Goal: Transaction & Acquisition: Purchase product/service

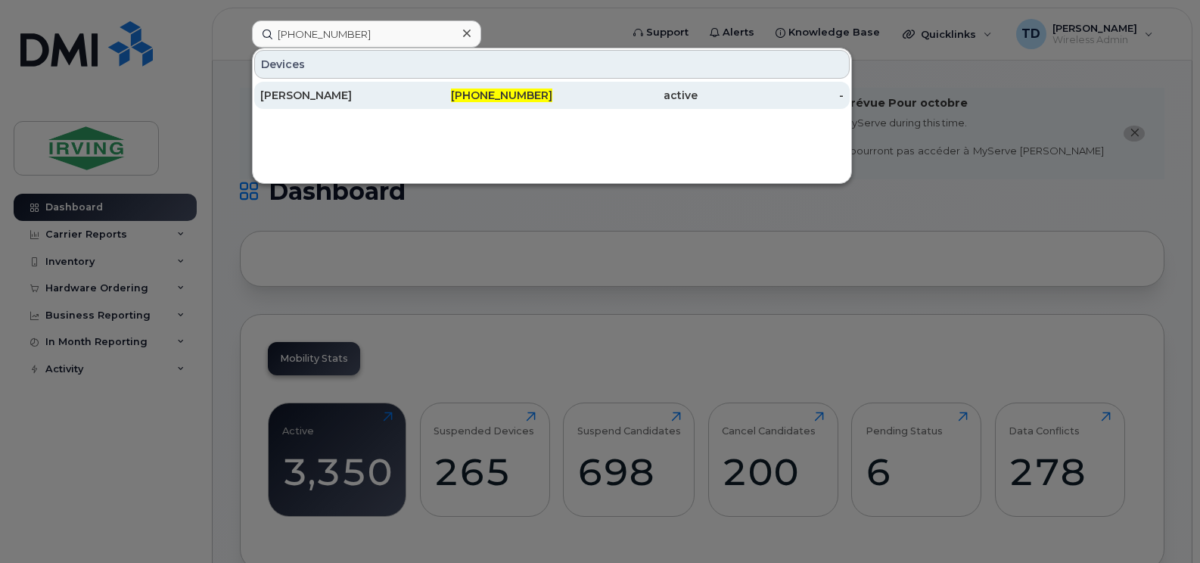
type input "[PHONE_NUMBER]"
click at [490, 100] on span "[PHONE_NUMBER]" at bounding box center [501, 96] width 101 height 14
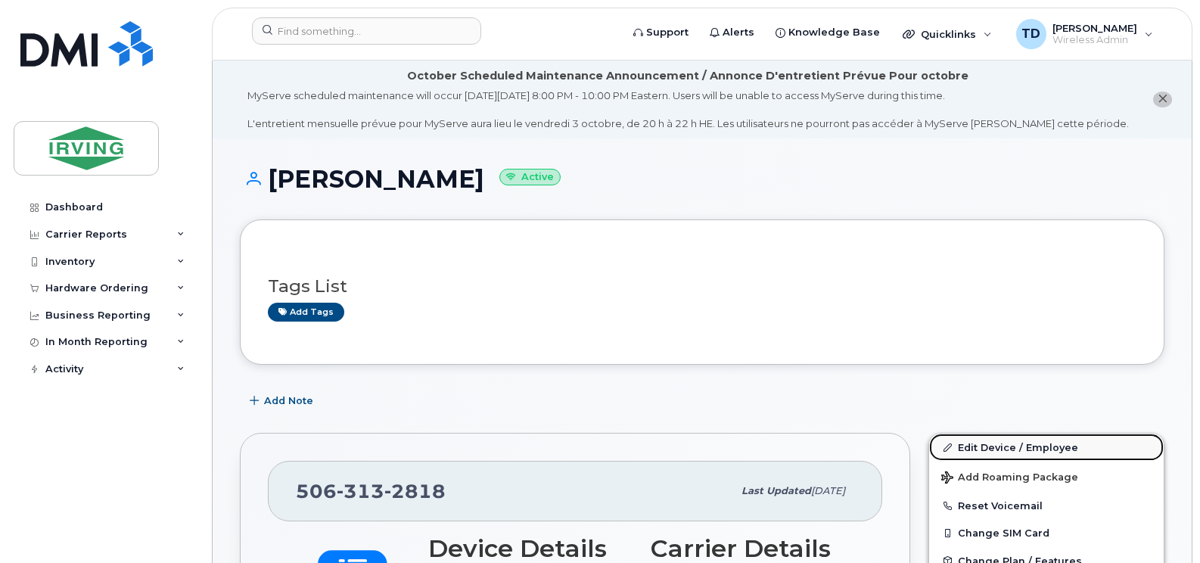
click at [1004, 455] on link "Edit Device / Employee" at bounding box center [1046, 447] width 235 height 27
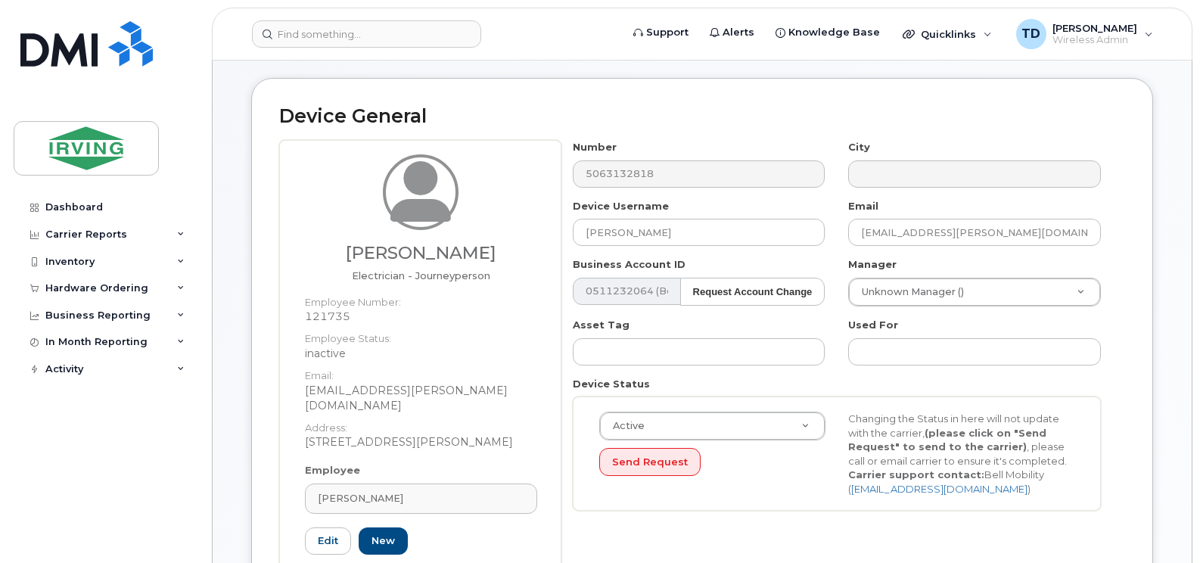
scroll to position [151, 0]
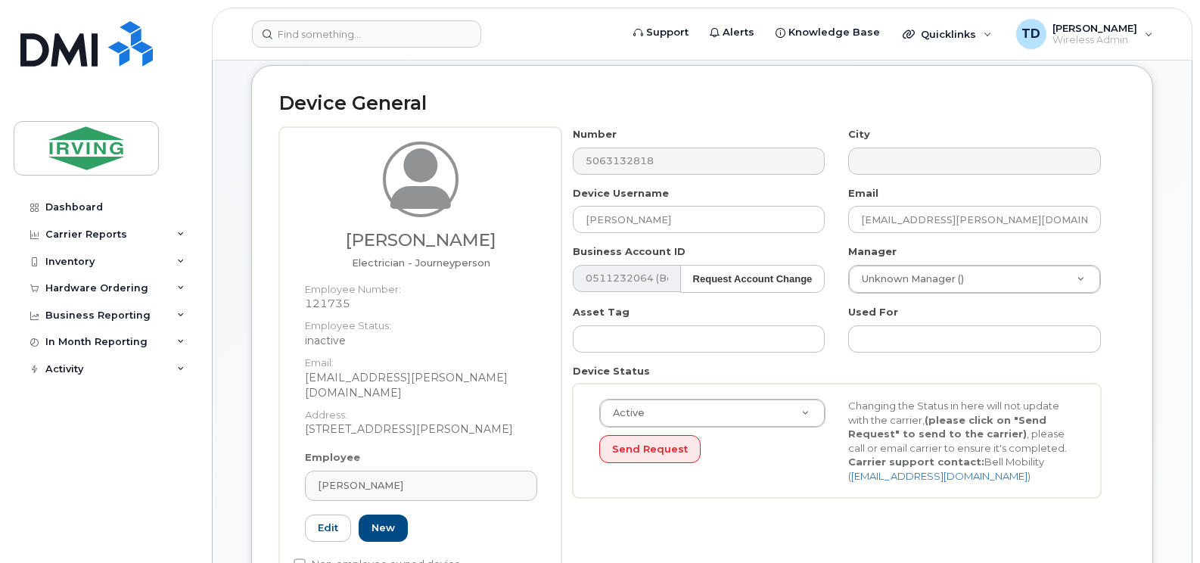
click at [403, 454] on div "Employee Richard Young Type first three symbols or more 121735 Edit New" at bounding box center [421, 502] width 255 height 105
click at [409, 478] on div "Richard Young" at bounding box center [421, 485] width 207 height 14
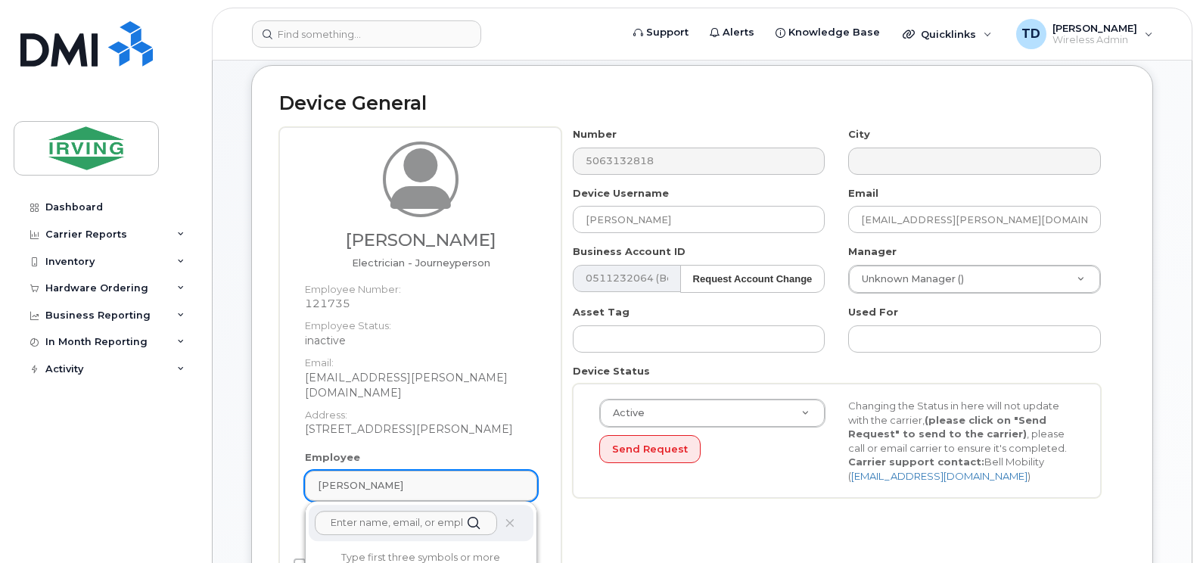
click at [409, 478] on div "Richard Young" at bounding box center [421, 485] width 207 height 14
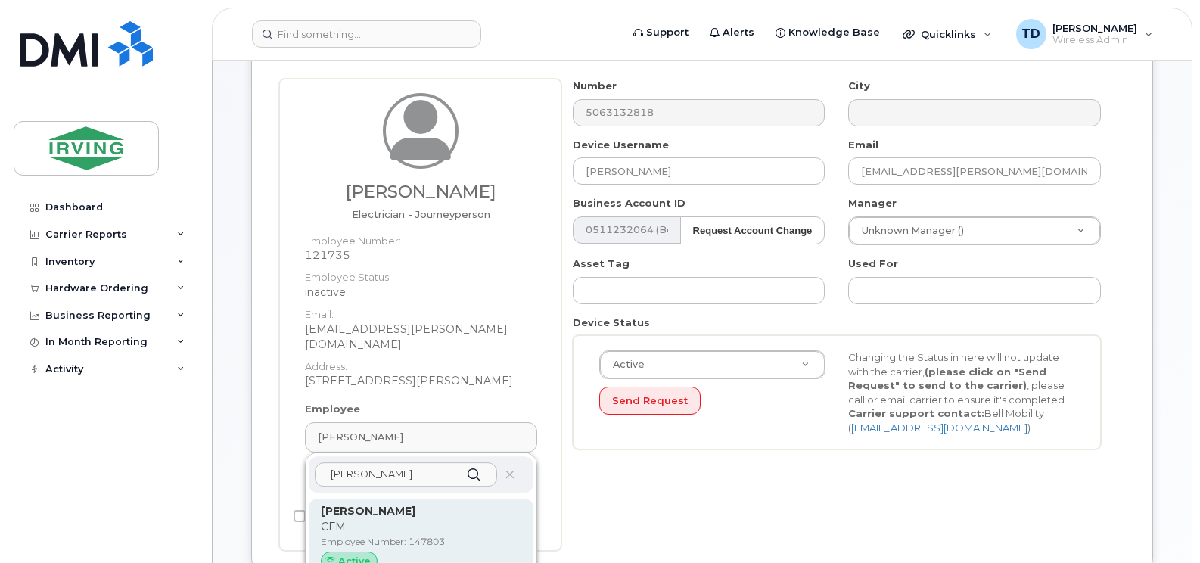
scroll to position [227, 0]
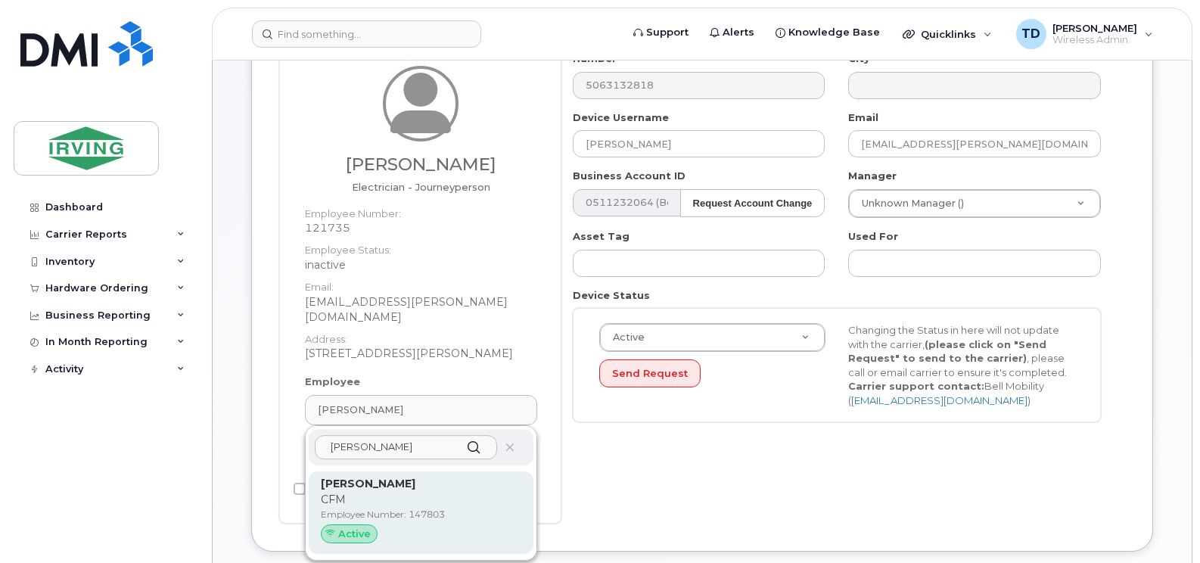
type input "kyle bacon"
click at [359, 492] on p "CFM" at bounding box center [421, 500] width 201 height 16
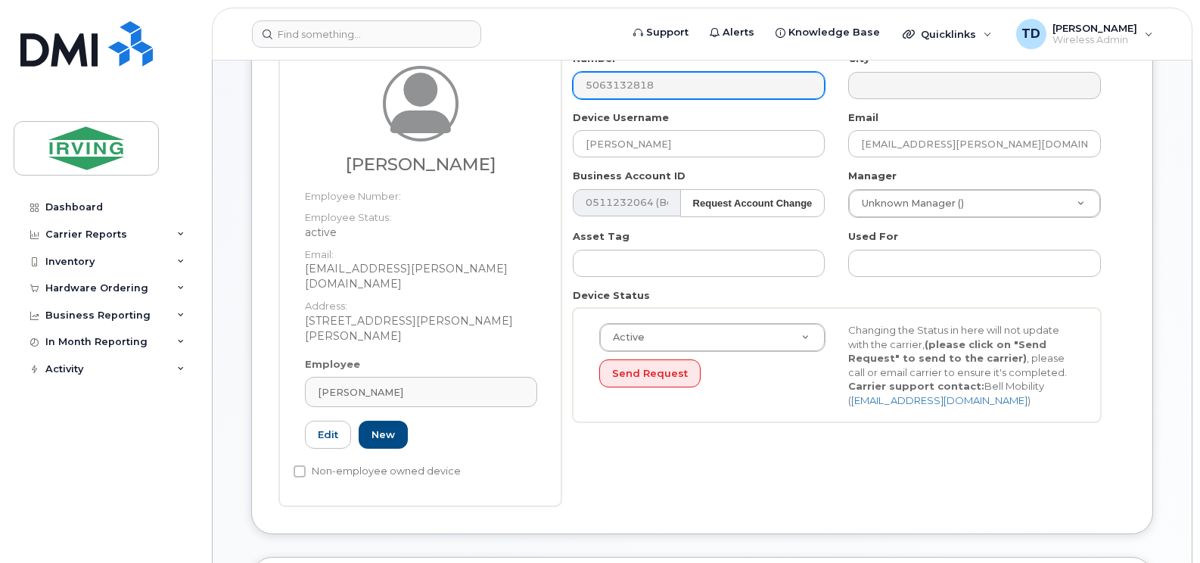
type input "147803"
type input "Kyle Bacon"
type input "bacon.kyle@cfmservice.ca"
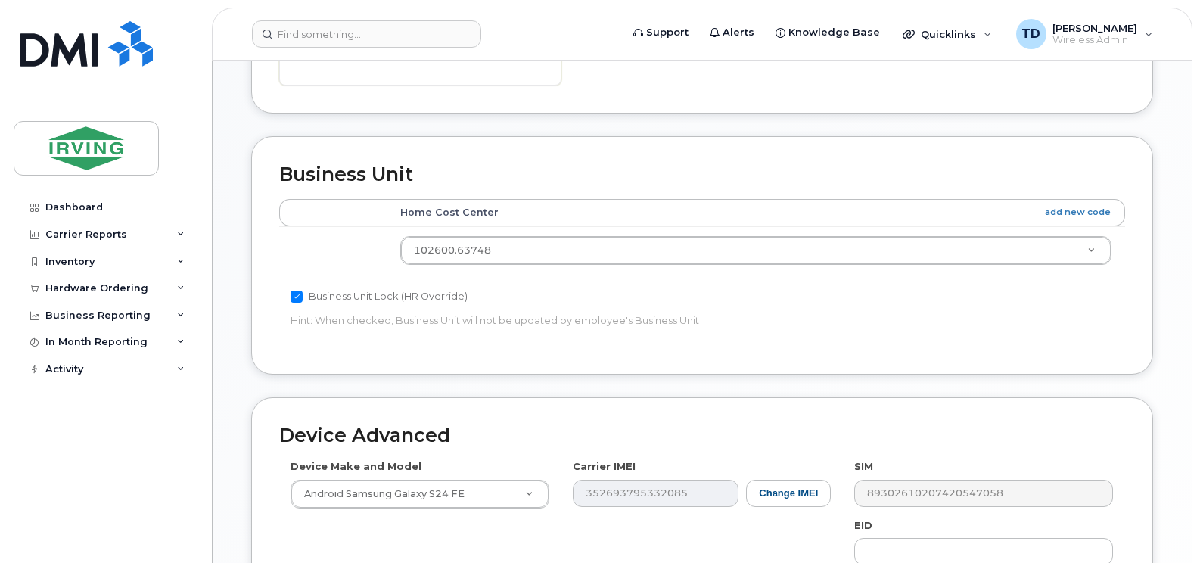
scroll to position [903, 0]
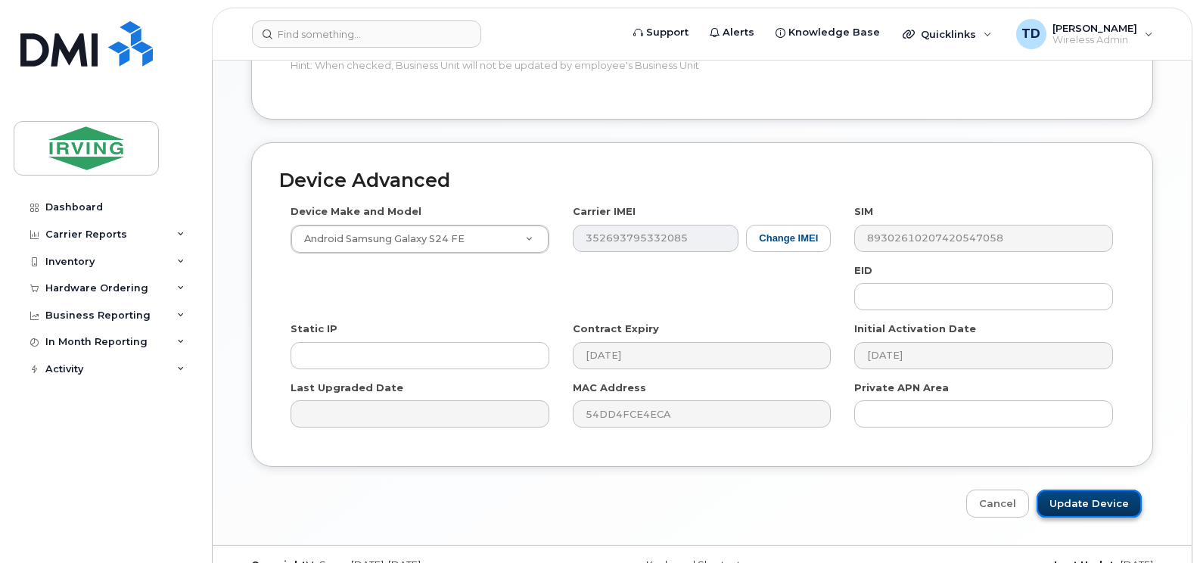
click at [1103, 490] on input "Update Device" at bounding box center [1089, 504] width 105 height 28
type input "Saving..."
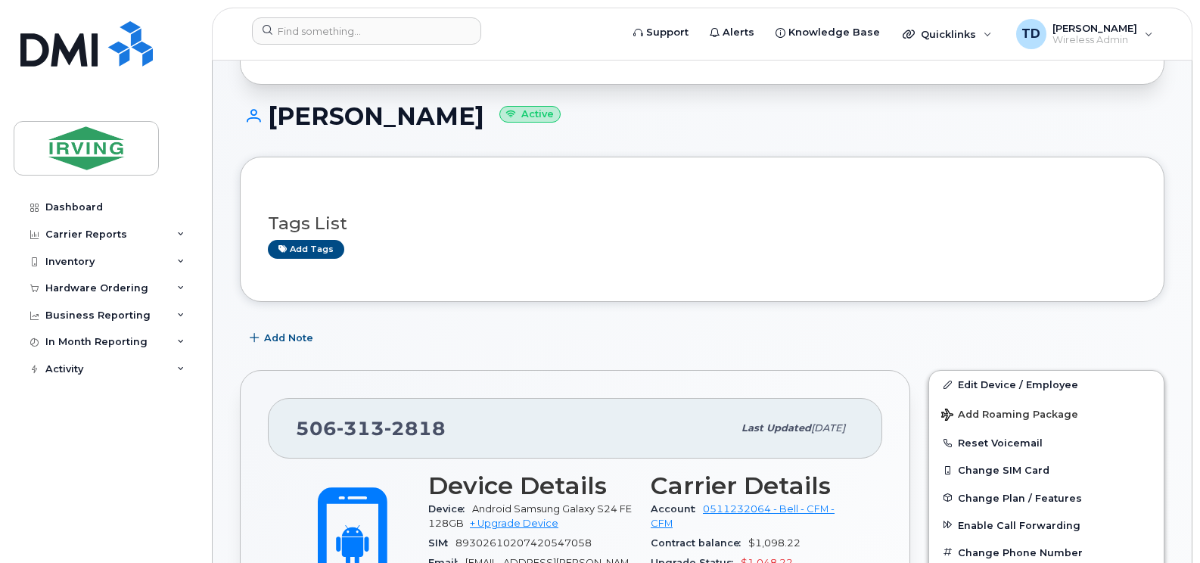
scroll to position [227, 0]
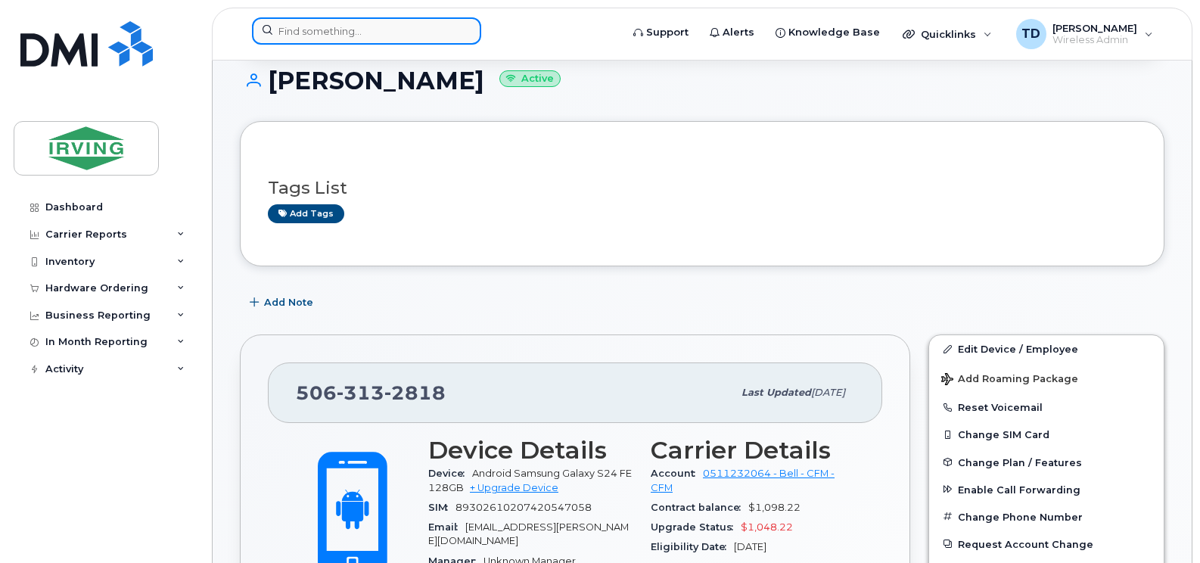
click at [301, 36] on input at bounding box center [366, 30] width 229 height 27
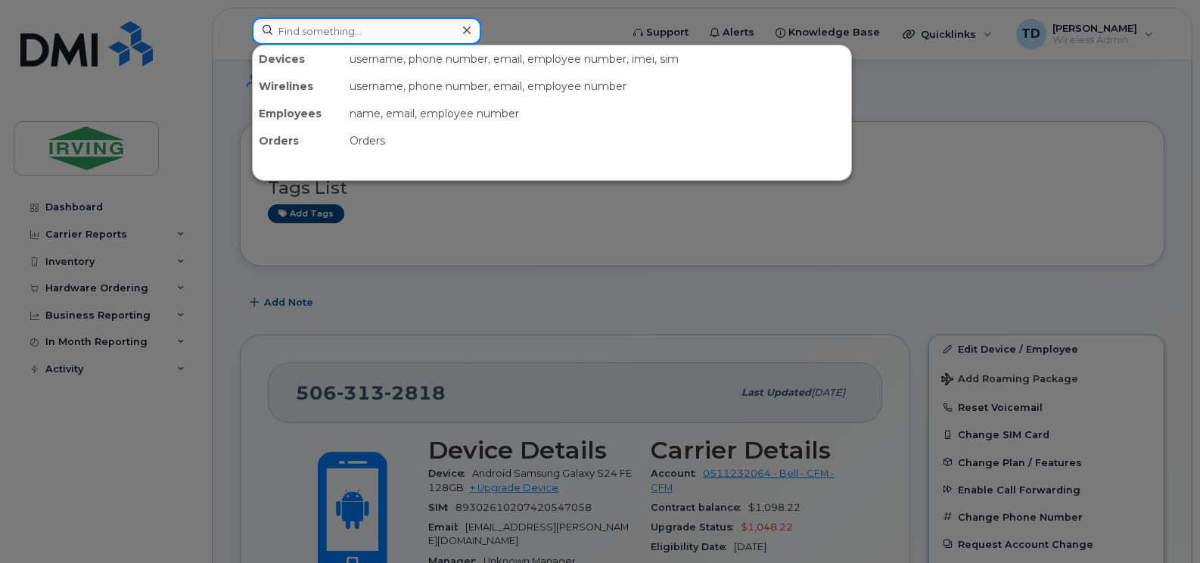
paste input "506-650-6154"
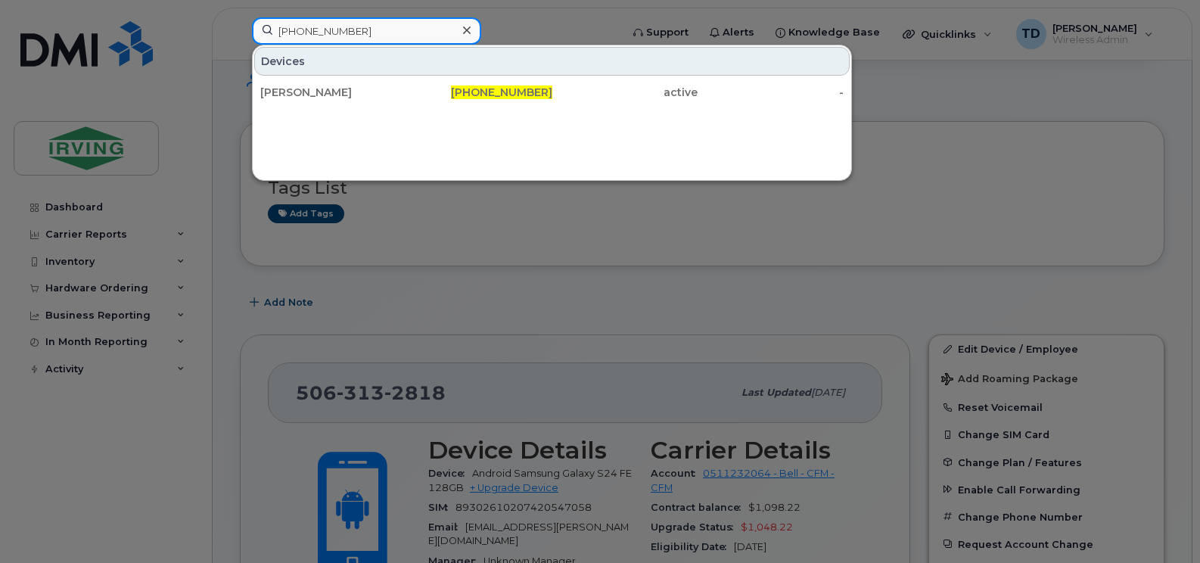
type input "506-650-6154"
drag, startPoint x: 198, startPoint y: 292, endPoint x: 187, endPoint y: 285, distance: 13.6
click at [198, 292] on div at bounding box center [600, 281] width 1200 height 563
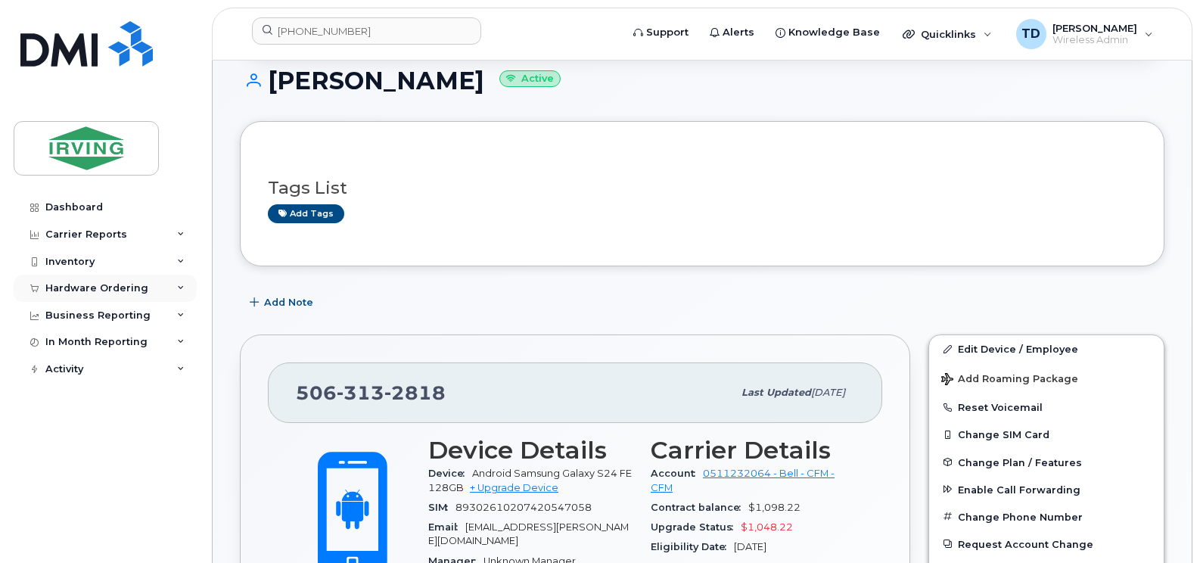
click at [185, 284] on div "Hardware Ordering" at bounding box center [105, 288] width 183 height 27
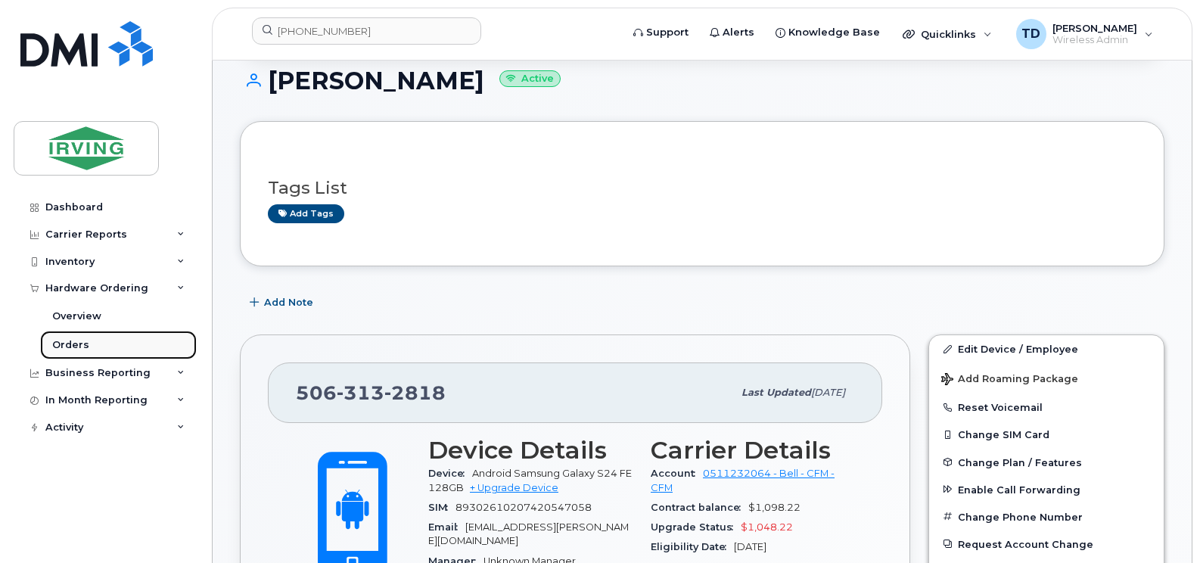
click at [92, 346] on link "Orders" at bounding box center [118, 345] width 157 height 29
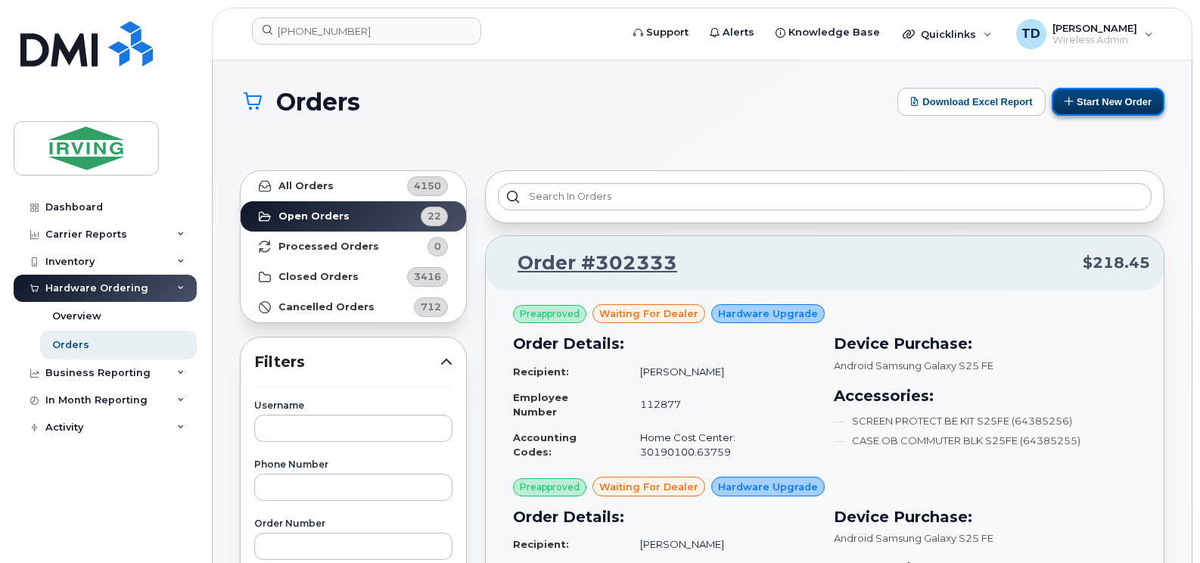
click at [1096, 101] on button "Start New Order" at bounding box center [1108, 102] width 113 height 28
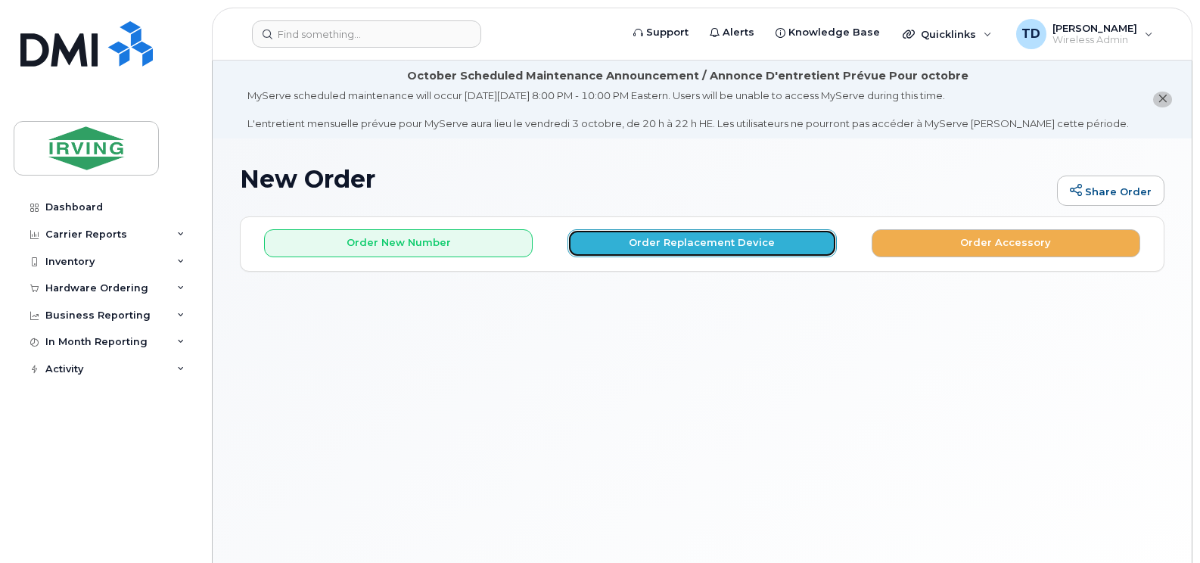
click at [683, 242] on button "Order Replacement Device" at bounding box center [701, 243] width 269 height 28
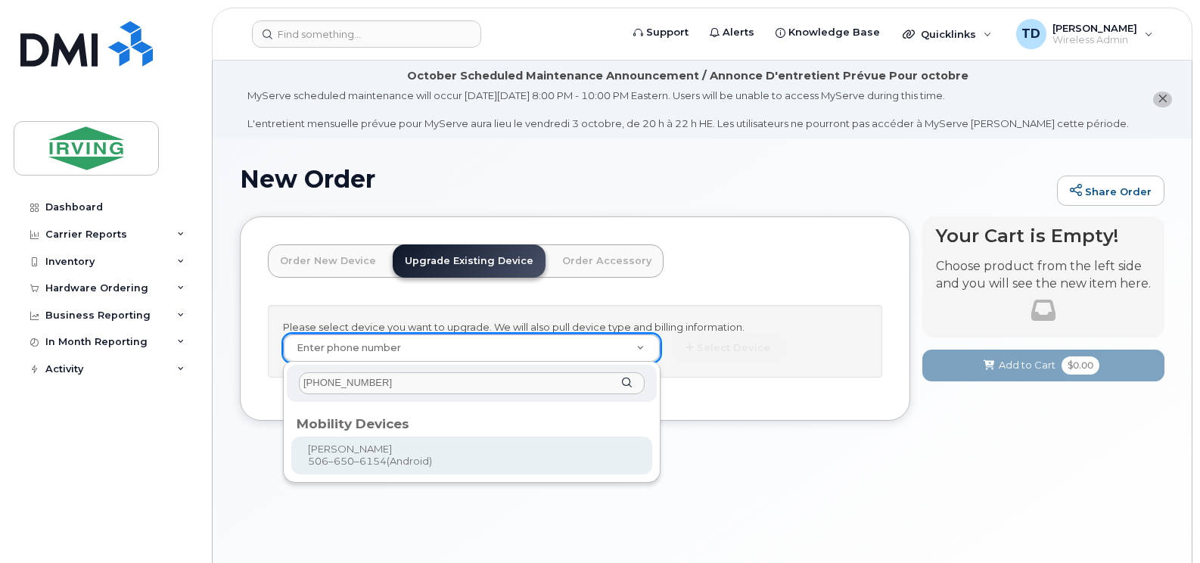
type input "506-650-6154"
type input "700060"
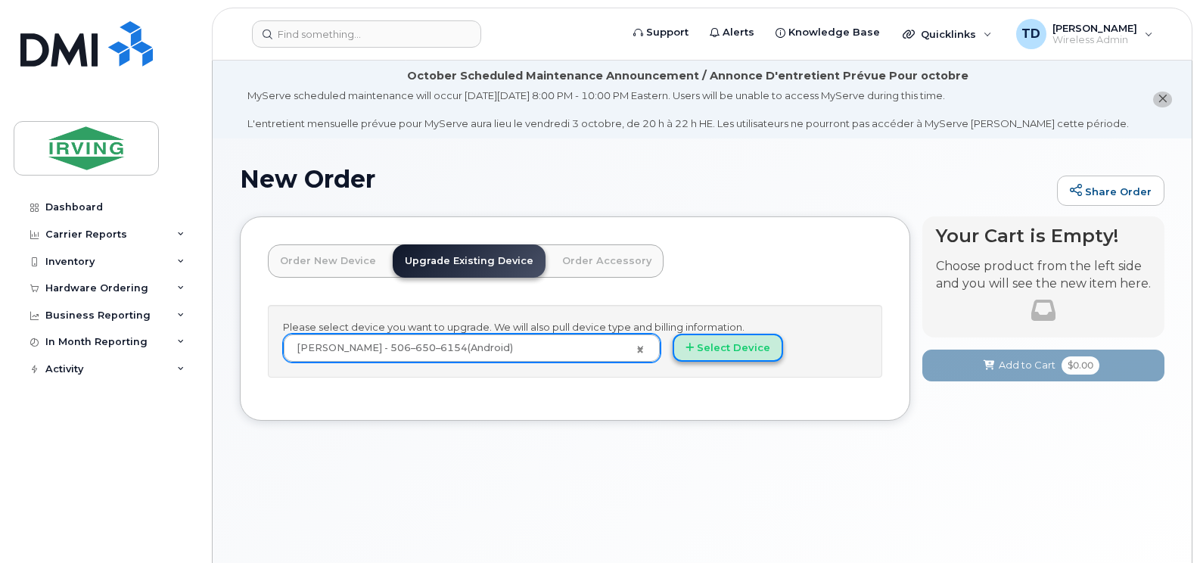
click at [729, 349] on button "Select Device" at bounding box center [728, 348] width 110 height 28
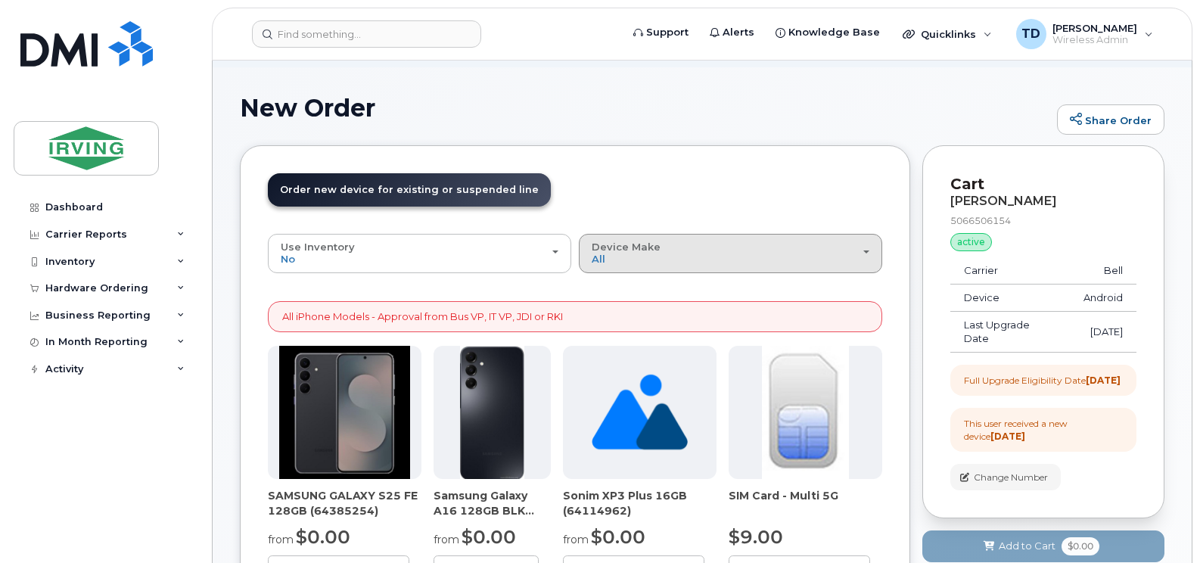
scroll to position [151, 0]
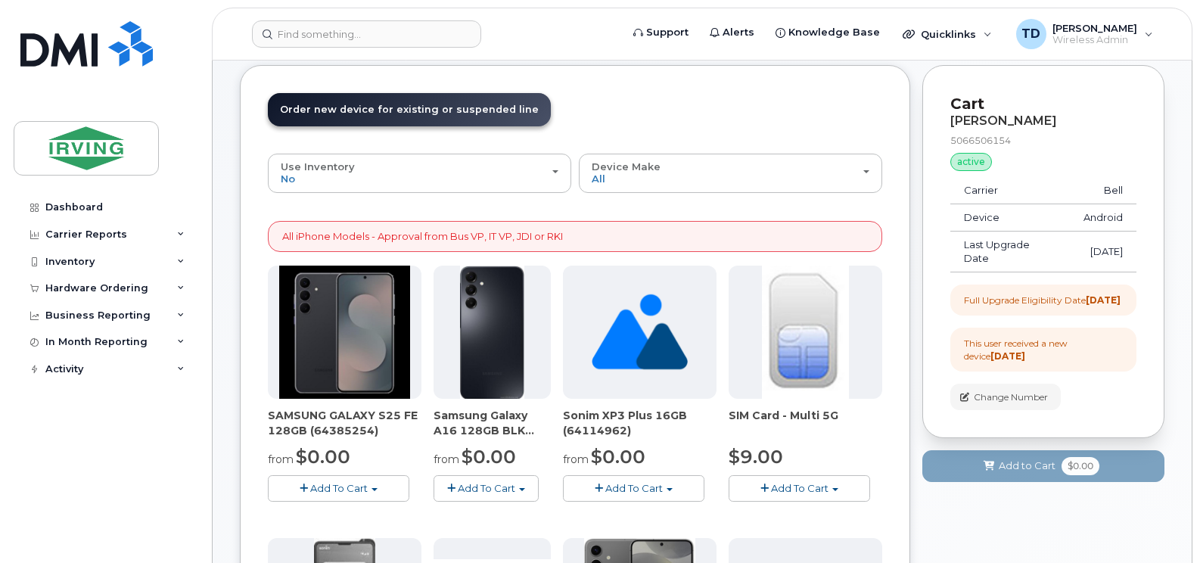
click at [340, 495] on button "Add To Cart" at bounding box center [338, 488] width 141 height 26
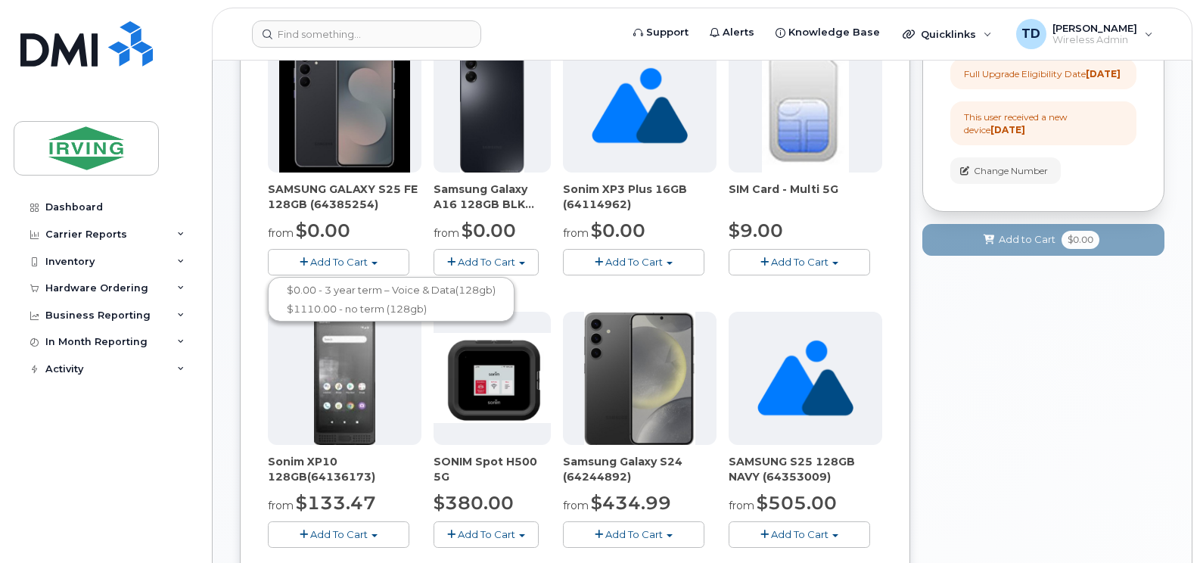
scroll to position [378, 0]
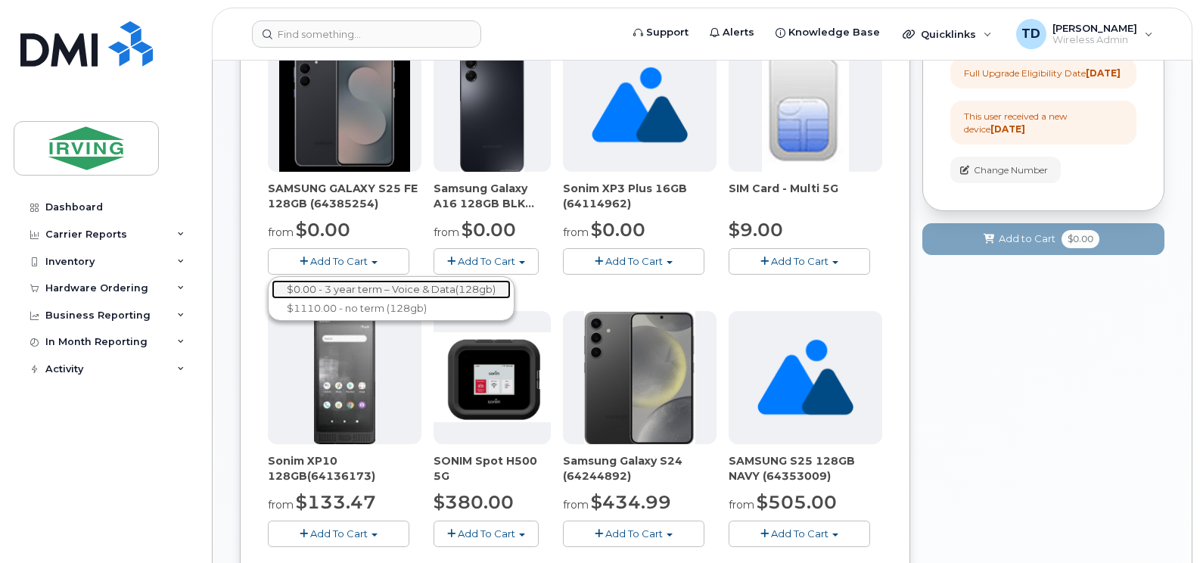
click at [337, 292] on link "$0.00 - 3 year term – Voice & Data(128gb)" at bounding box center [391, 289] width 239 height 19
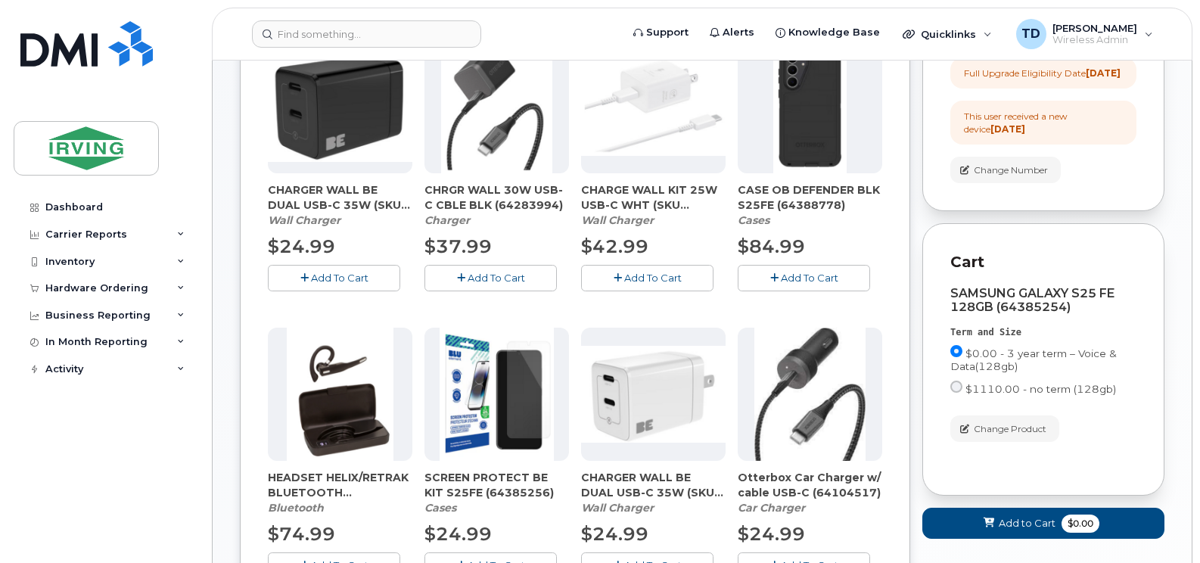
click at [801, 270] on button "Add To Cart" at bounding box center [804, 278] width 132 height 26
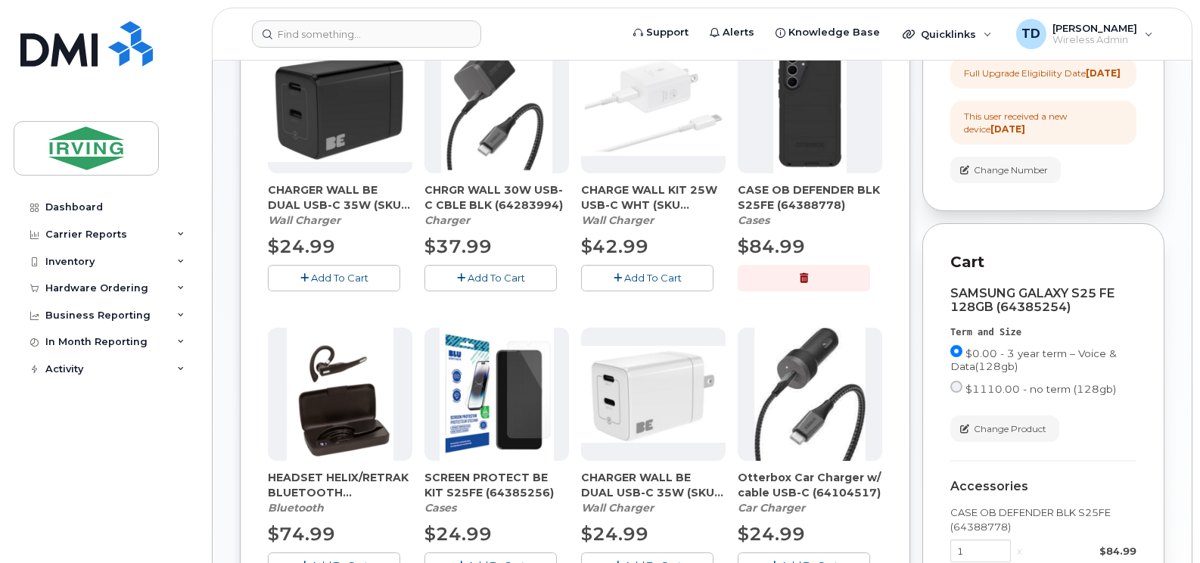
click at [478, 276] on span "Add To Cart" at bounding box center [497, 278] width 58 height 12
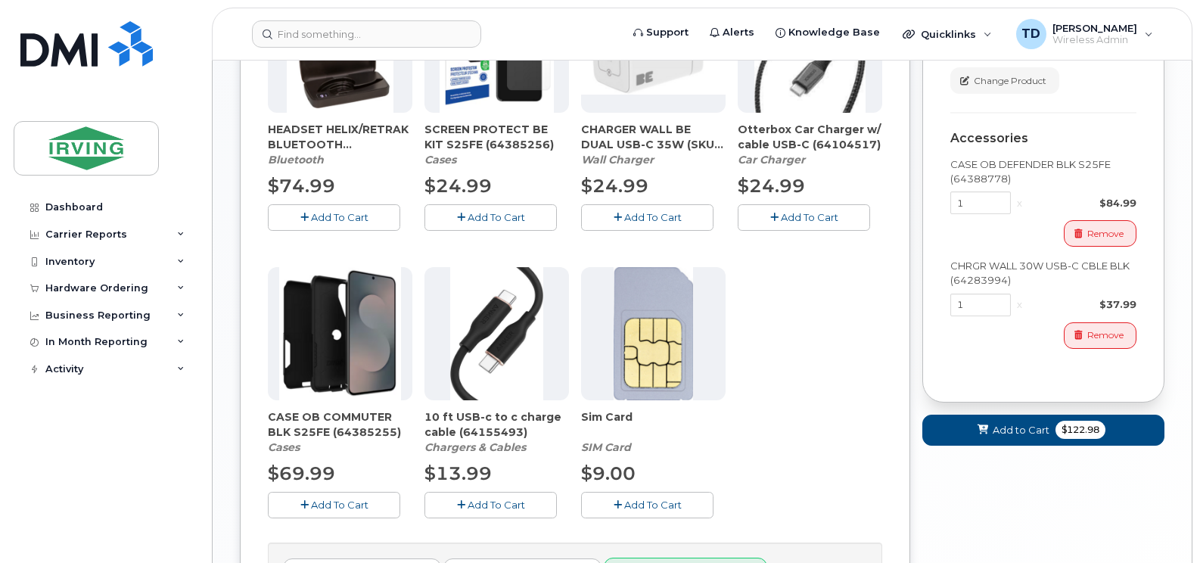
scroll to position [757, 0]
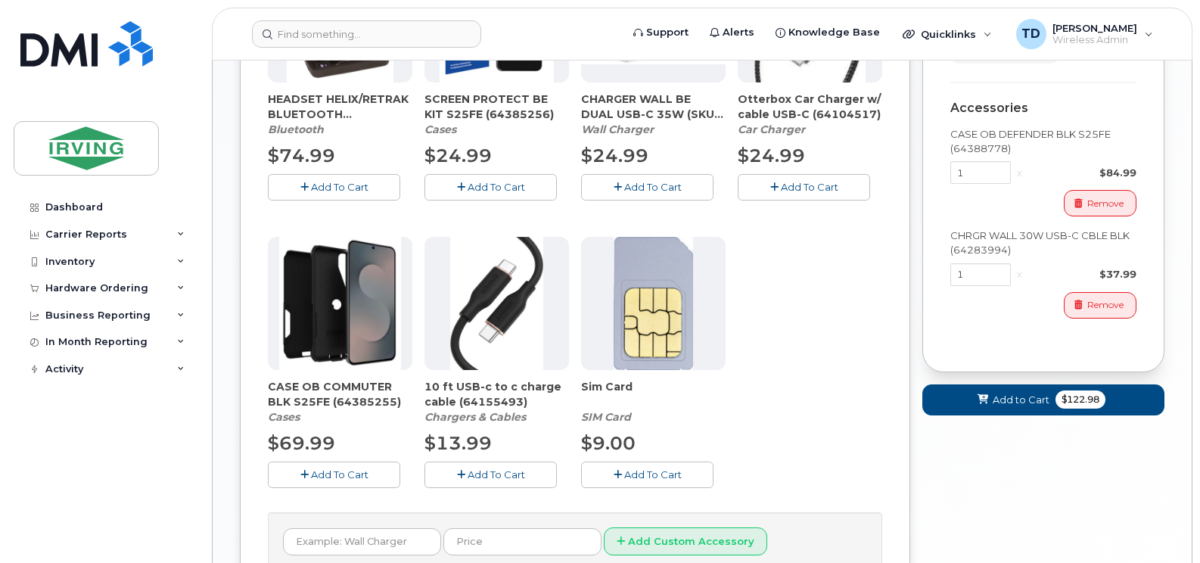
click at [490, 176] on button "Add To Cart" at bounding box center [490, 187] width 132 height 26
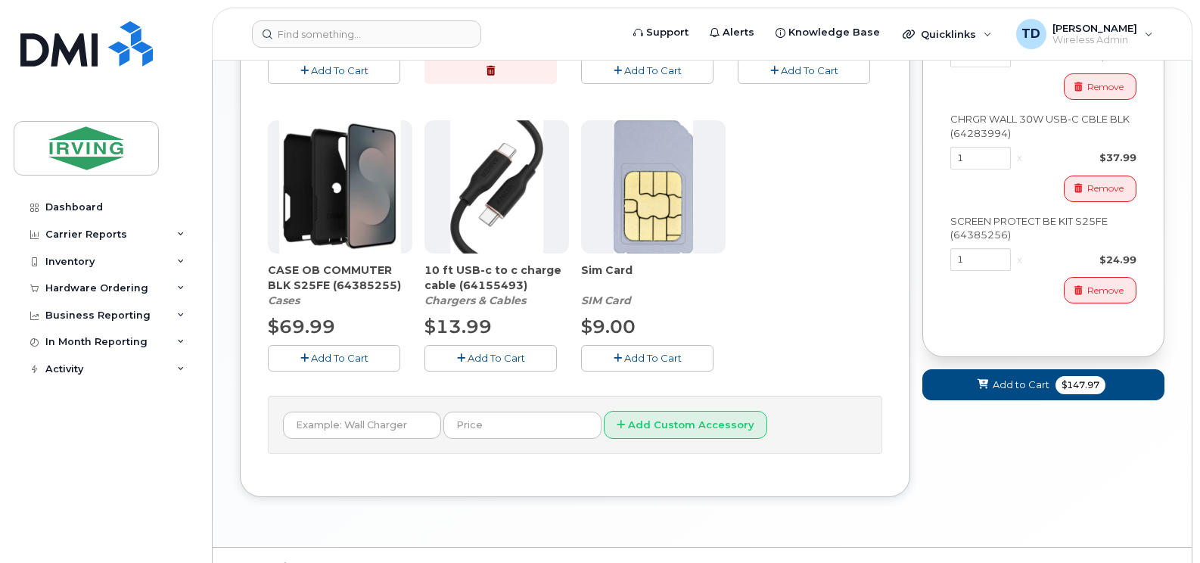
scroll to position [906, 0]
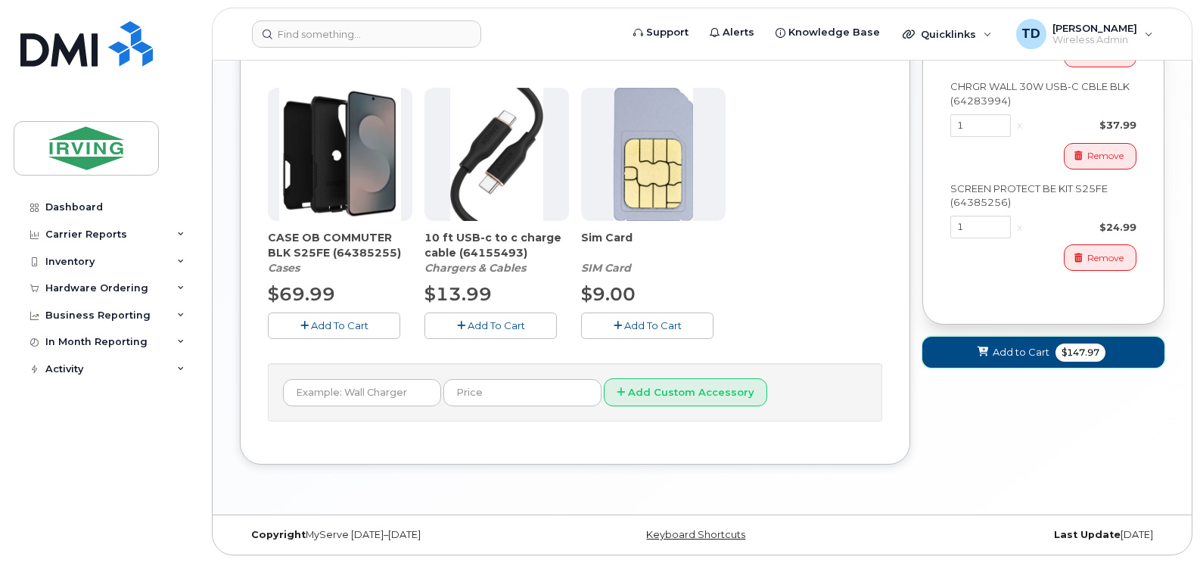
click at [1015, 356] on button "Add to Cart $147.97" at bounding box center [1043, 352] width 242 height 31
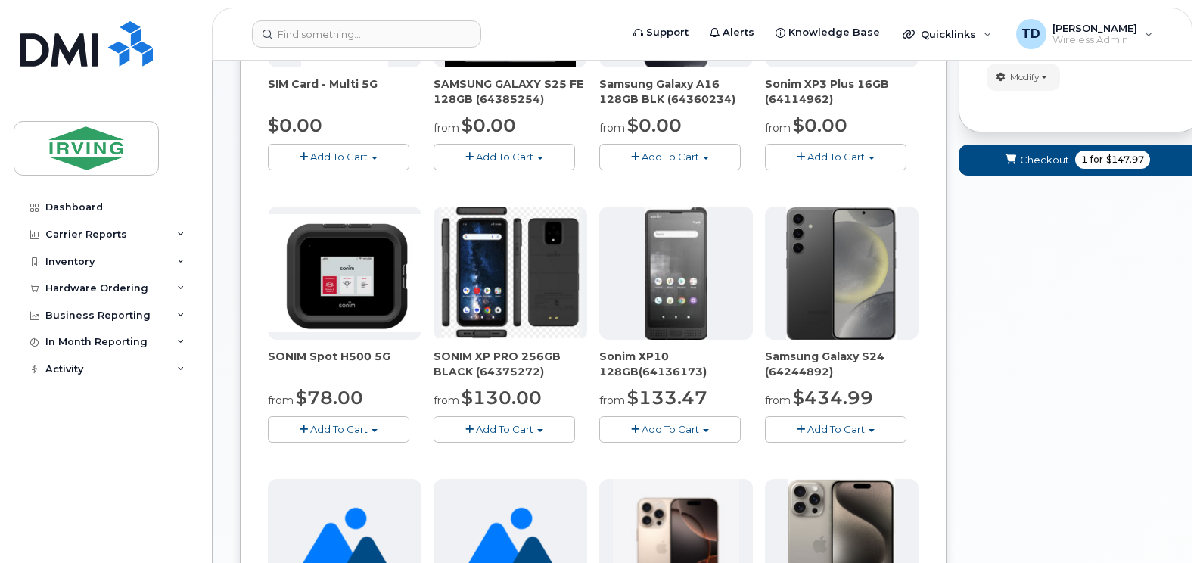
scroll to position [274, 0]
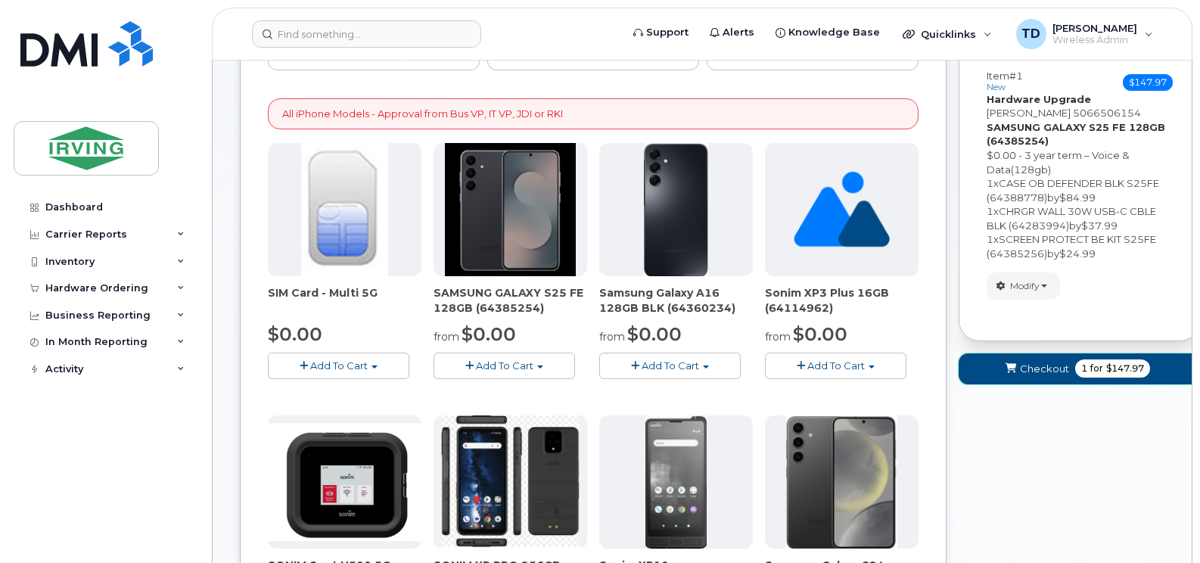
click at [1055, 372] on span "Checkout" at bounding box center [1044, 369] width 49 height 14
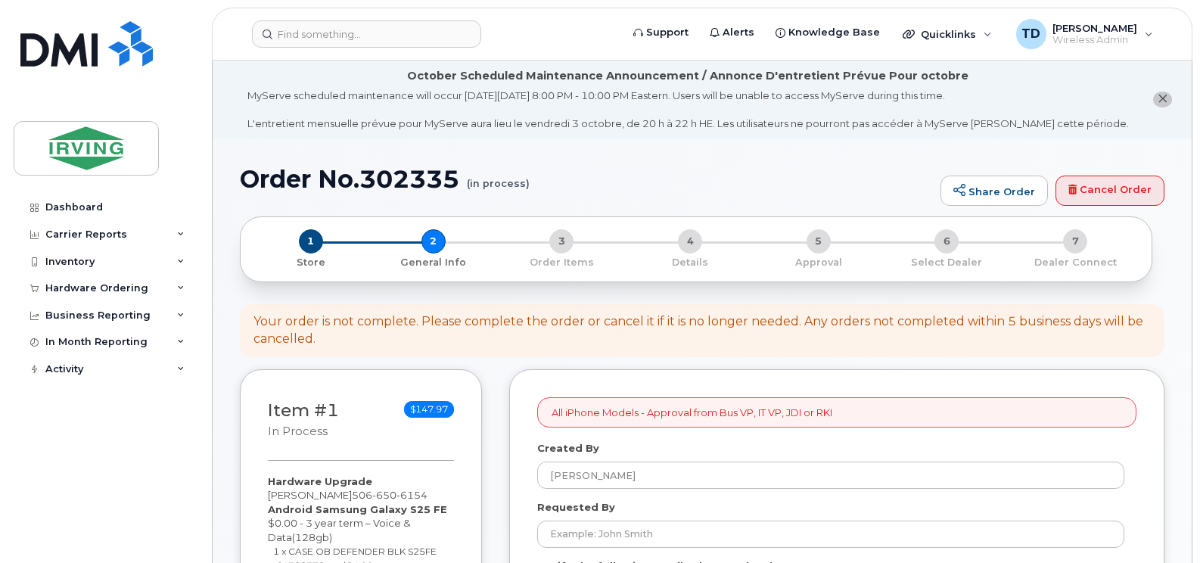
select select
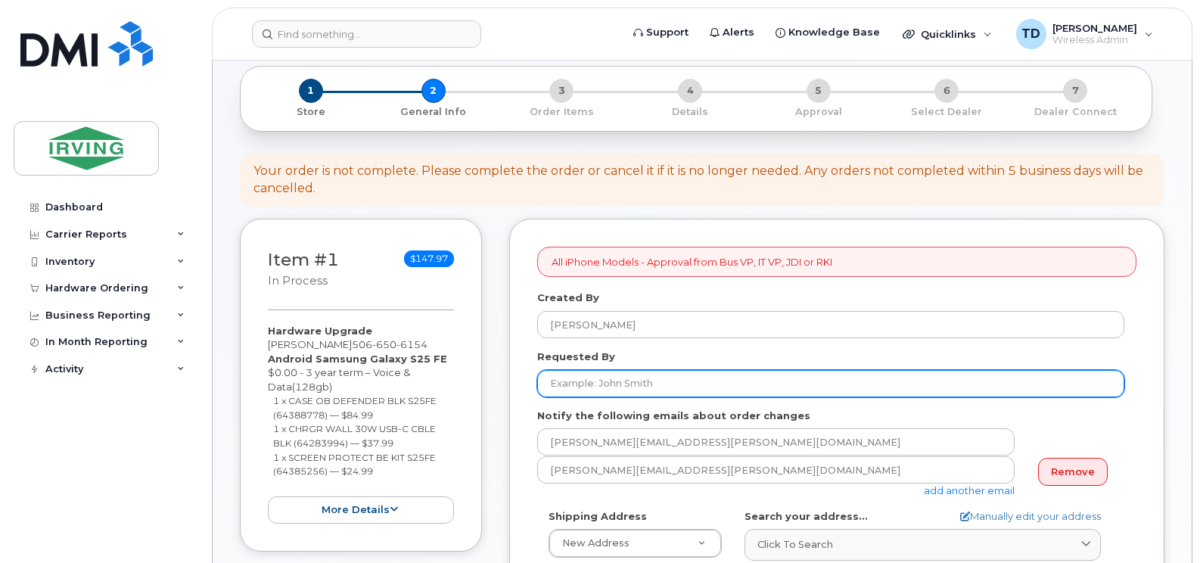
scroll to position [151, 0]
click at [679, 382] on input "Requested By" at bounding box center [830, 382] width 587 height 27
type input "[PERSON_NAME]"
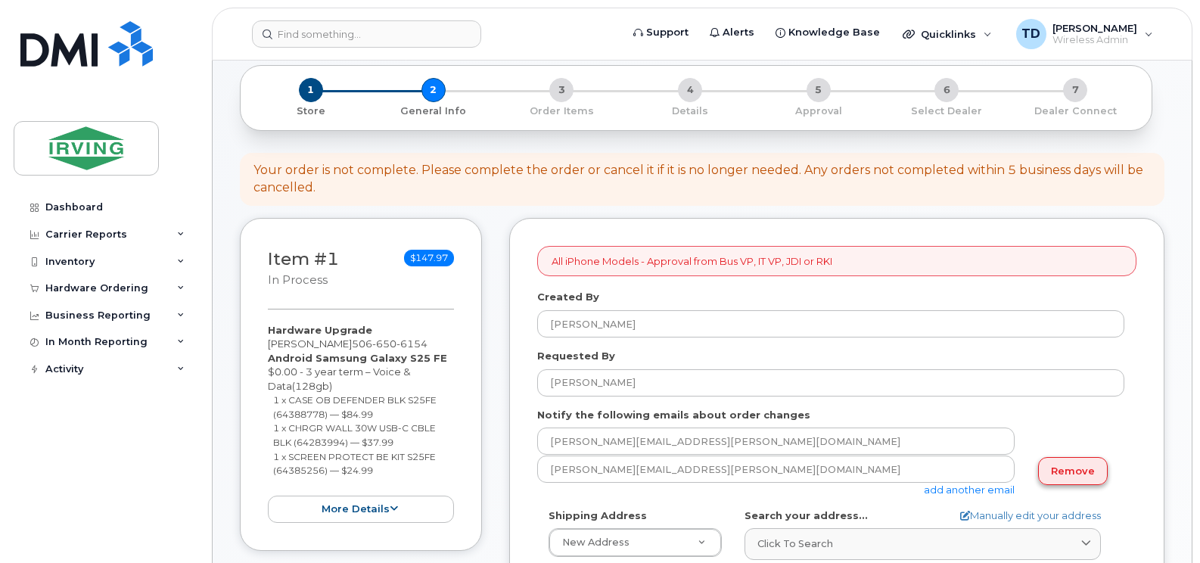
click at [1100, 476] on link "Remove" at bounding box center [1073, 471] width 70 height 28
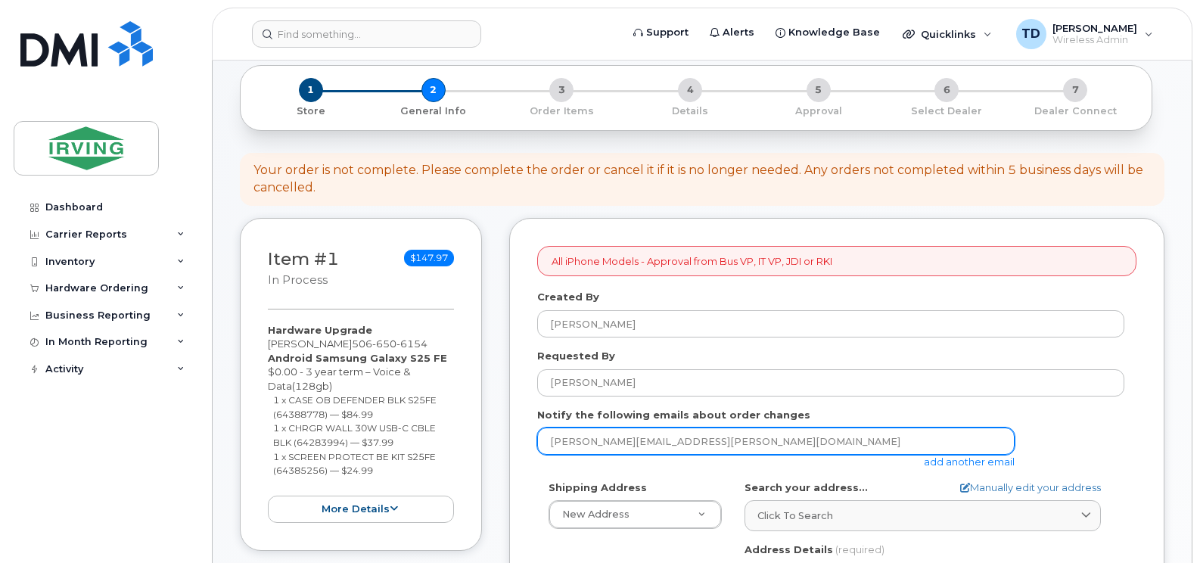
click at [698, 430] on input "[PERSON_NAME][EMAIL_ADDRESS][PERSON_NAME][DOMAIN_NAME]" at bounding box center [775, 441] width 477 height 27
type input "jdiswitchboard@jdirving.com"
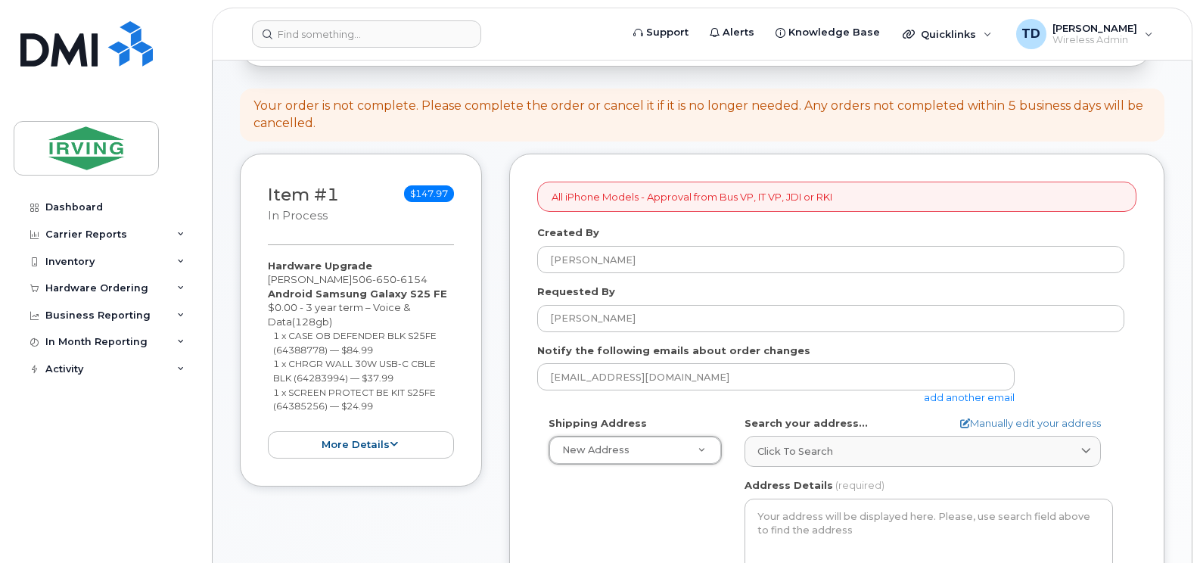
scroll to position [303, 0]
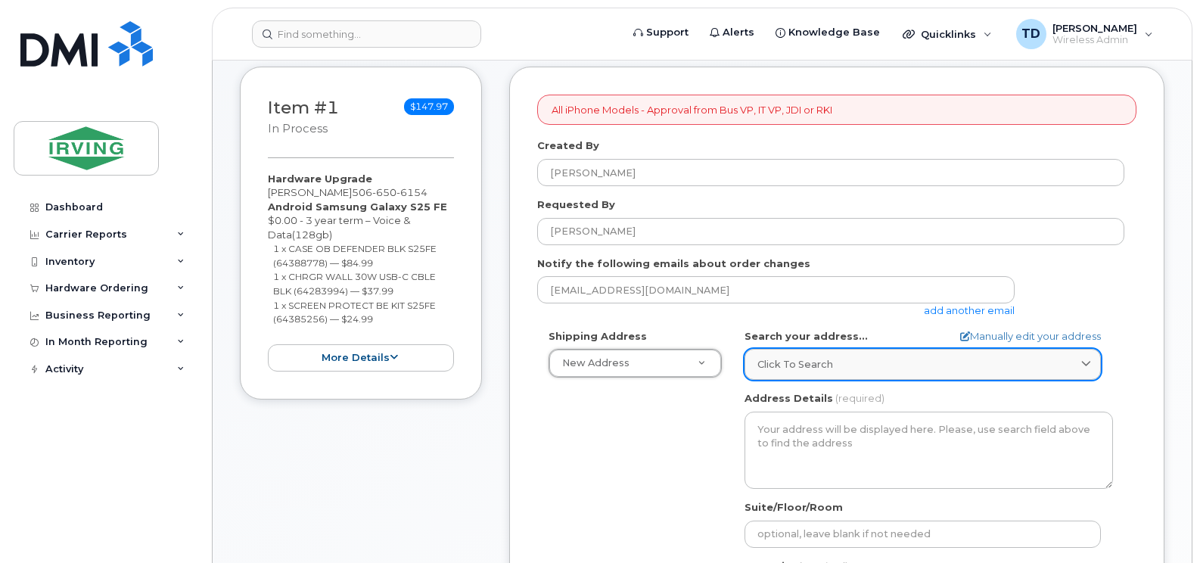
click at [807, 353] on link "Click to search" at bounding box center [923, 364] width 356 height 31
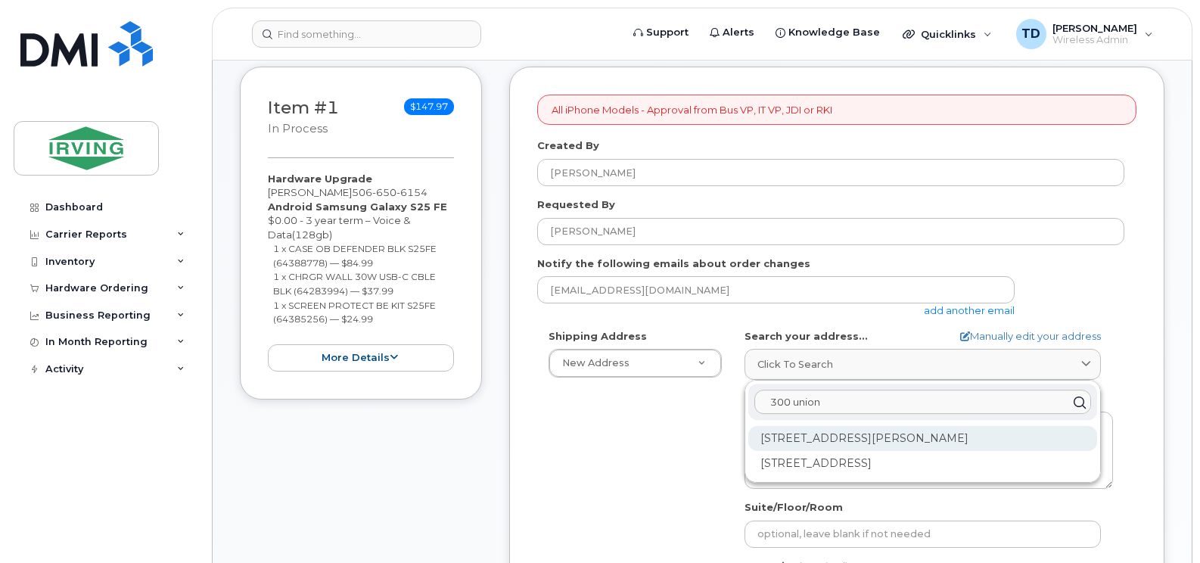
type input "300 union"
click at [865, 443] on div "300 Union St Saint John NB E2L 4Z2" at bounding box center [922, 438] width 349 height 25
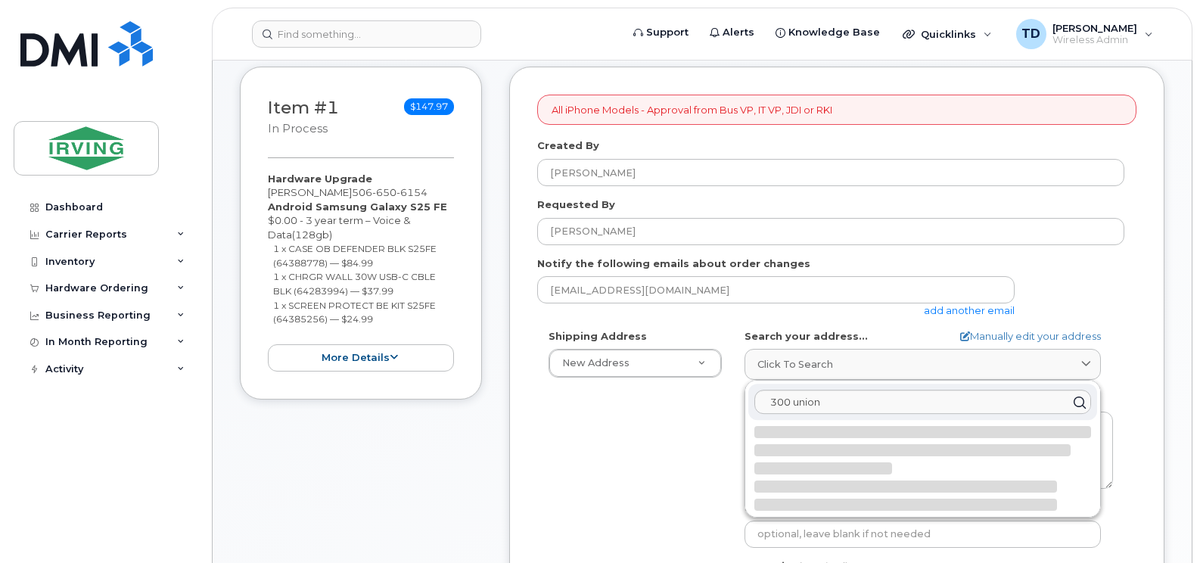
select select
type textarea "300 Union St SAINT JOHN NB E2L 4Z2 CANADA"
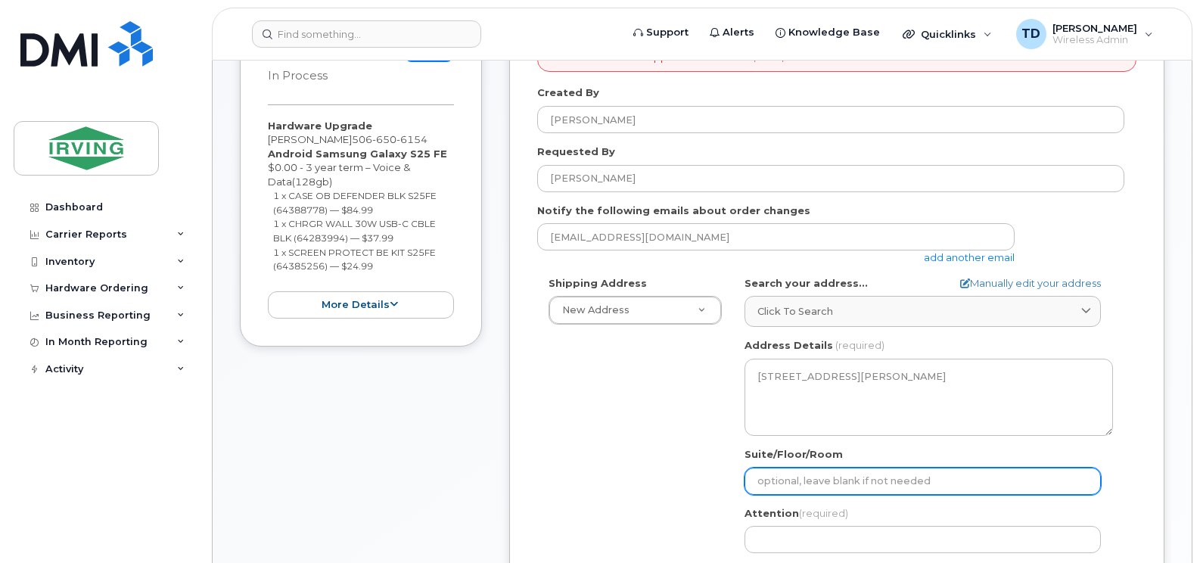
scroll to position [378, 0]
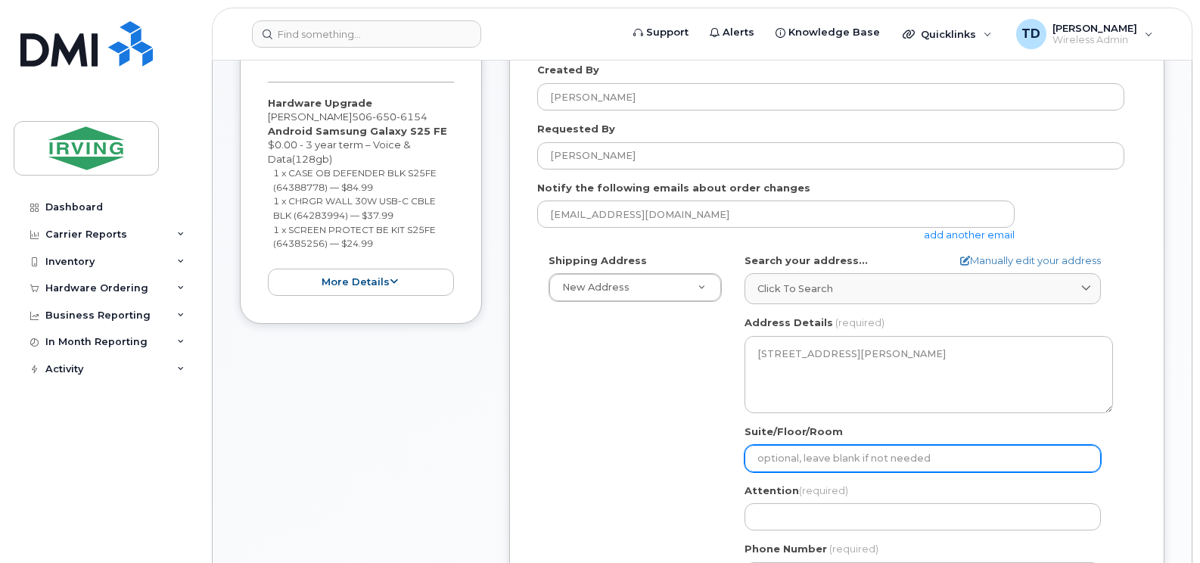
click at [825, 452] on input "Suite/Floor/Room" at bounding box center [923, 458] width 356 height 27
select select
type input "2"
select select
type input "2n"
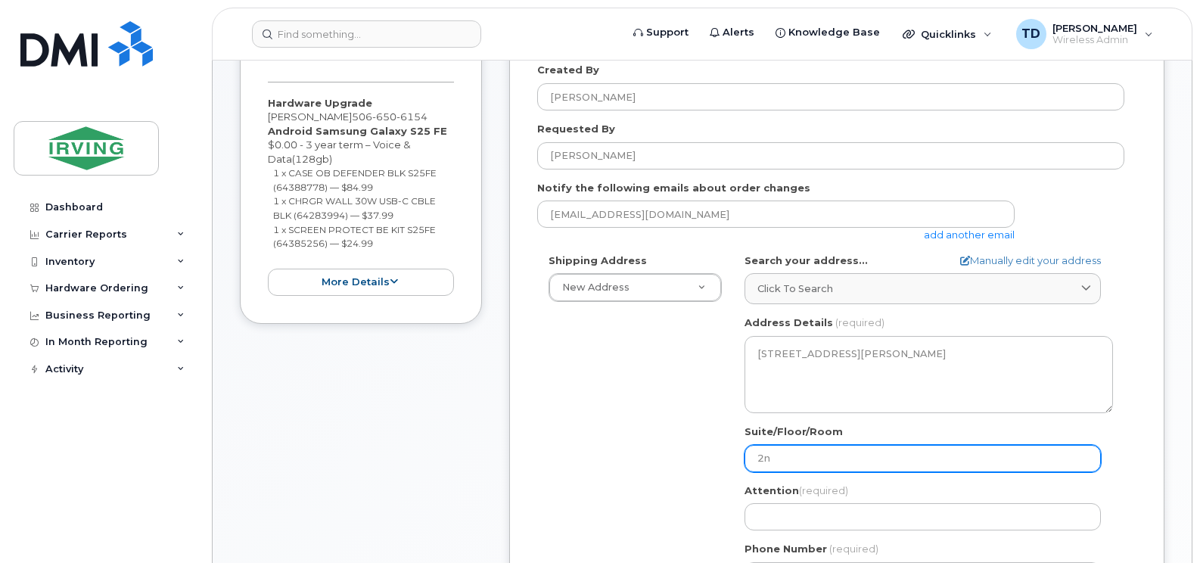
select select
type input "2nd"
select select
type input "2nd f"
select select
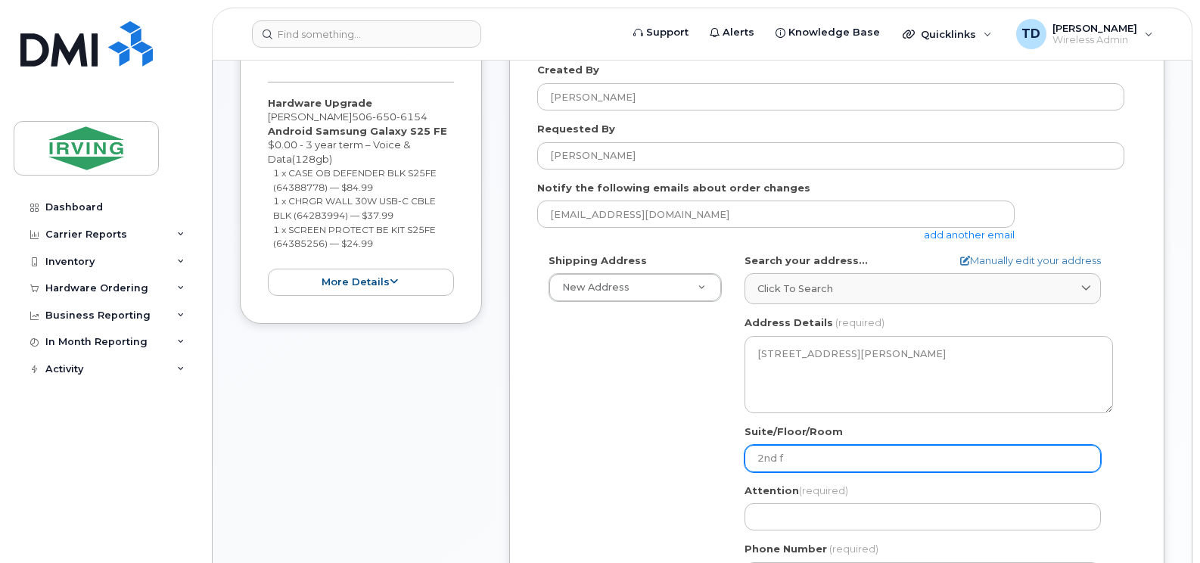
type input "2nd fl"
select select
type input "2nd flo"
select select
type input "2nd floo"
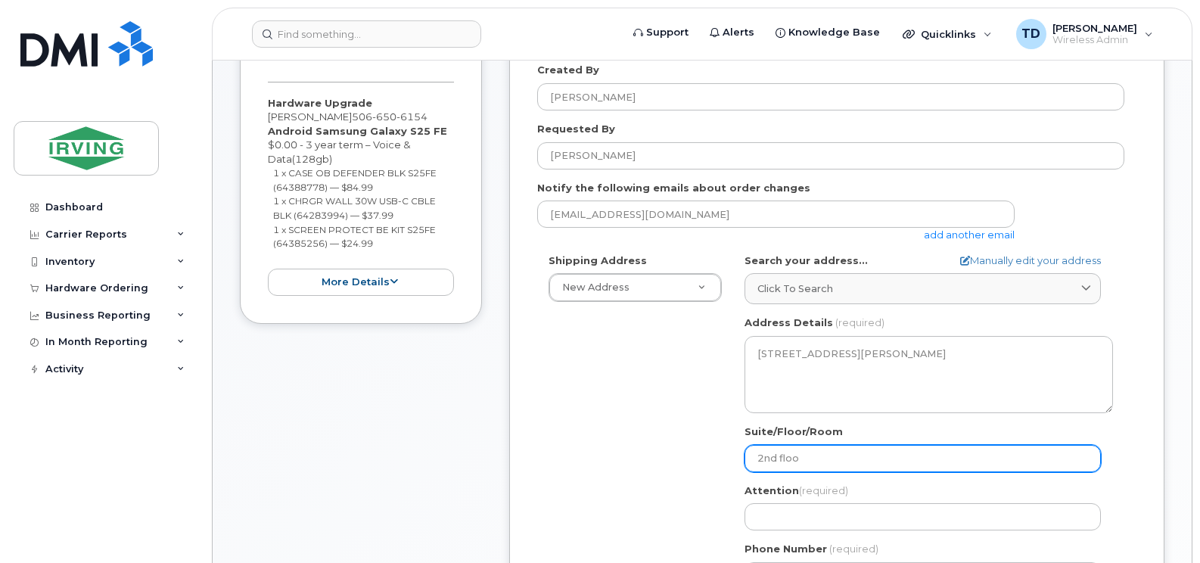
select select
type input "2nd floor"
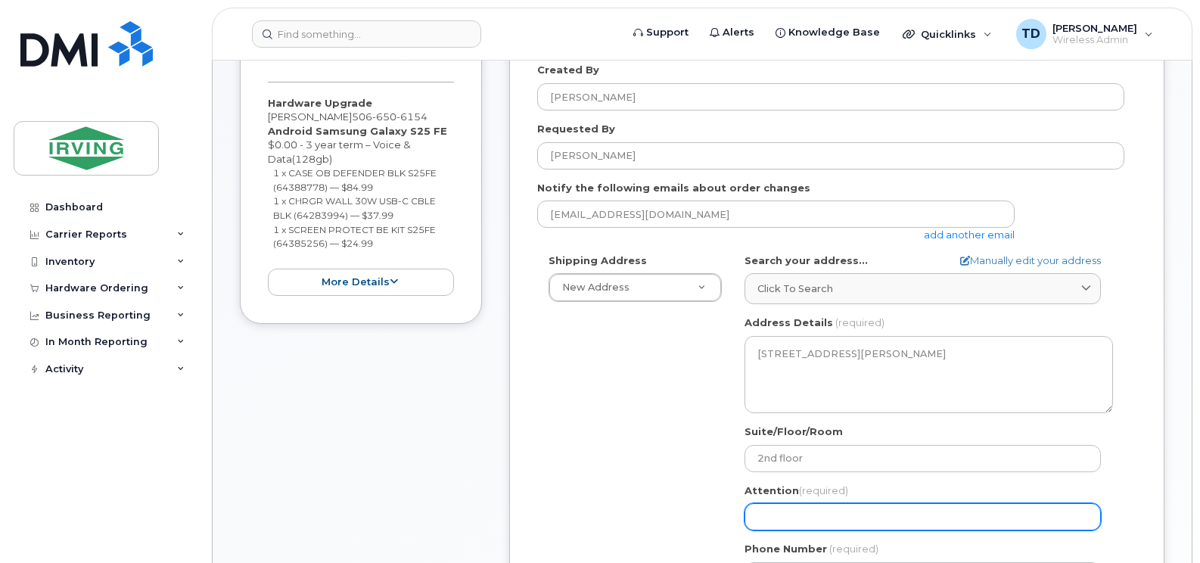
click at [837, 521] on input "Attention (required)" at bounding box center [923, 516] width 356 height 27
select select
type input "B"
select select
type input "Br"
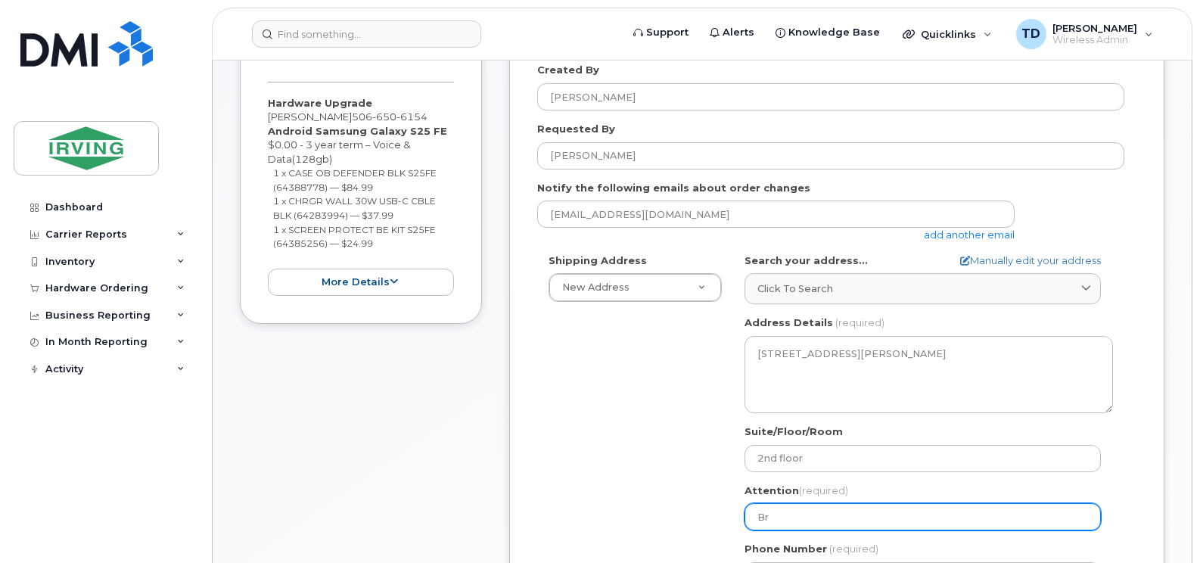
select select
type input "Bre"
select select
type input "Bren"
select select
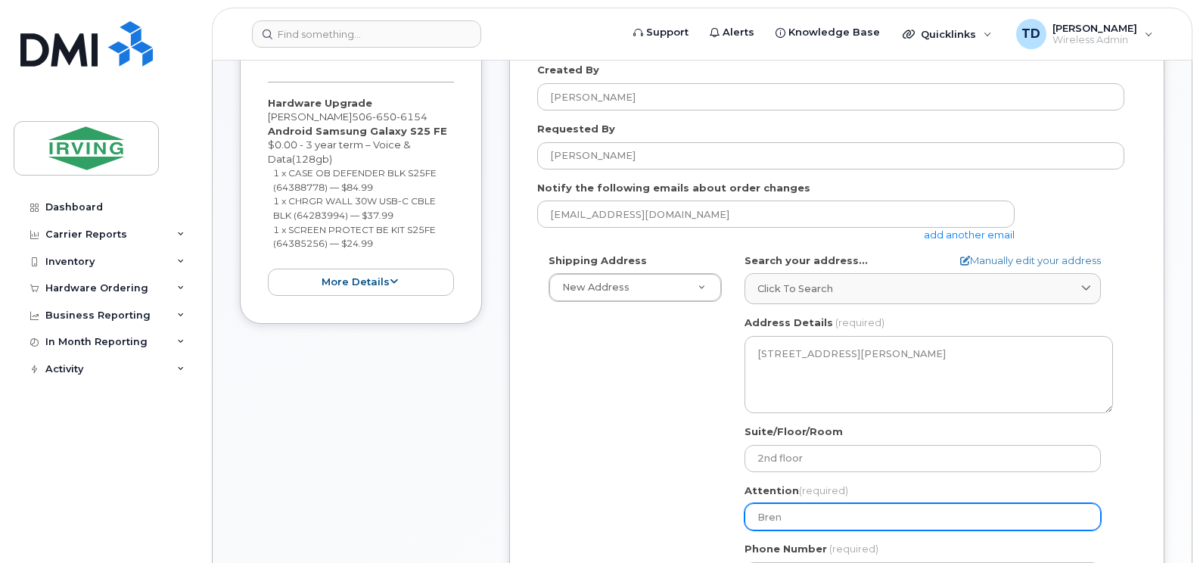
type input "Brend"
select select
type input "Brenda"
select select
type input "Brendan"
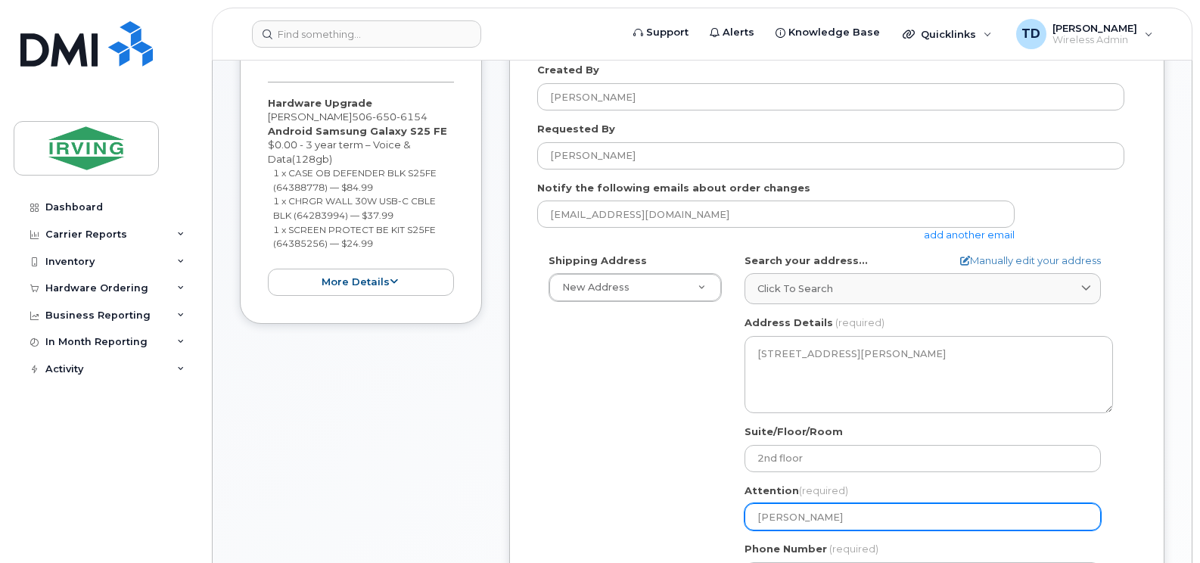
select select
type input "Brendan B"
select select
type input "Brendan BN"
select select
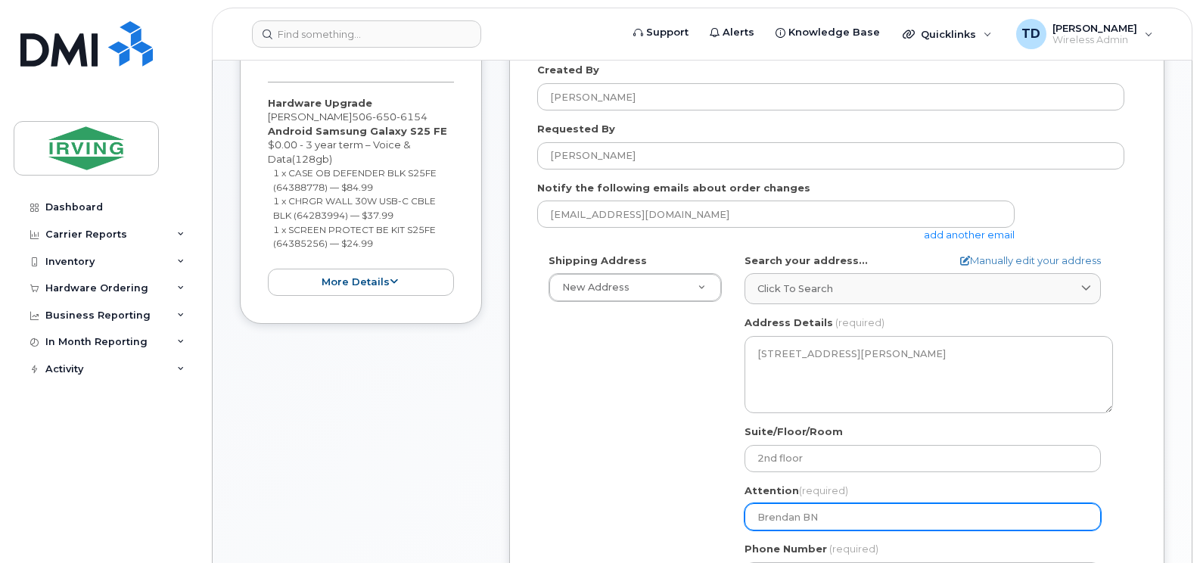
type input "Brendan B"
select select
type input "Brendan Ba"
select select
type input "Brendan Bak"
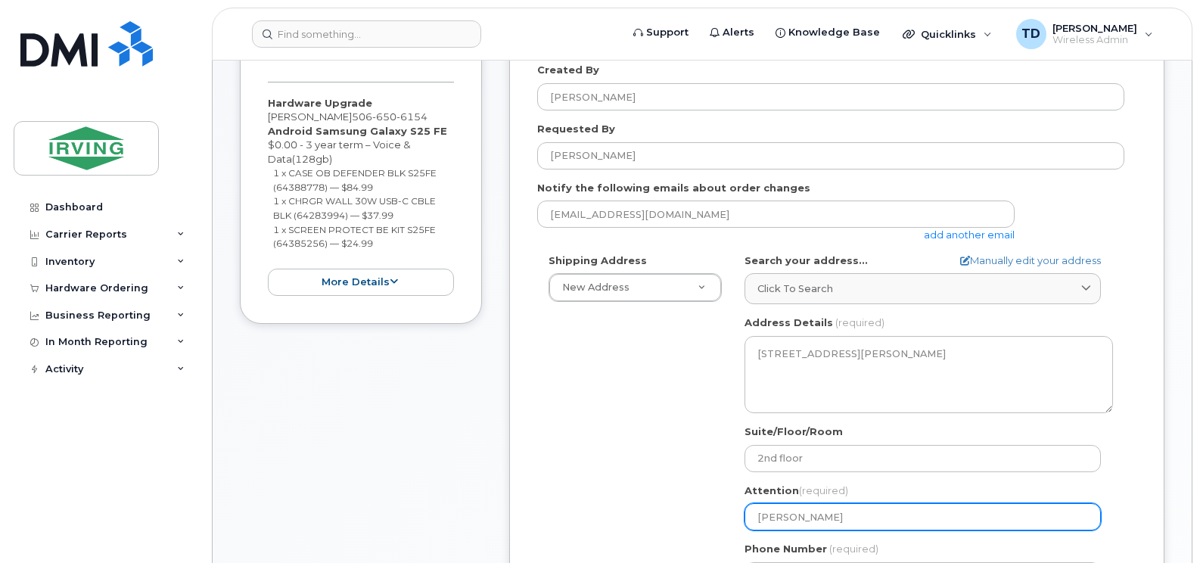
select select
type input "Brendan Bake"
select select
type input "[PERSON_NAME]"
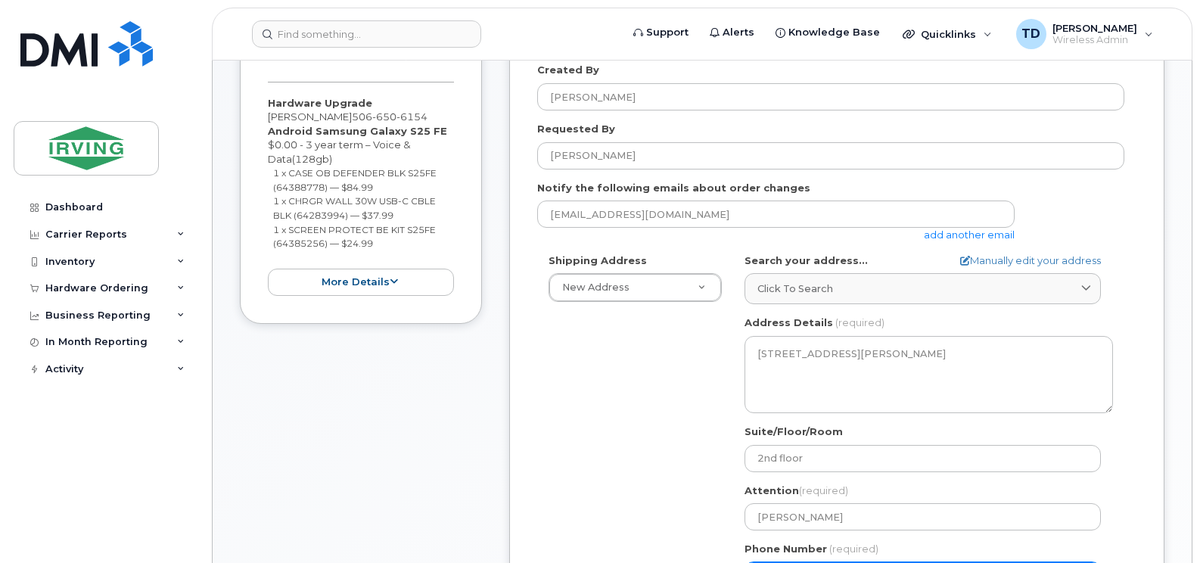
scroll to position [405, 0]
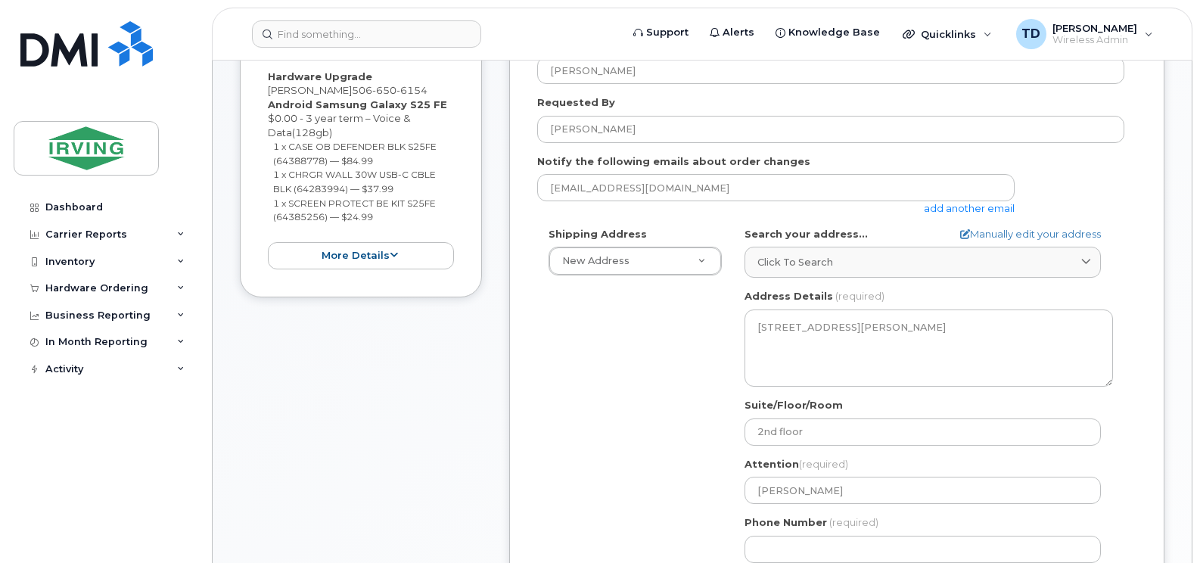
click at [602, 378] on div "Shipping Address New Address New Address 5-661 Welham Rd 380 Bayside Dr 485 McA…" at bounding box center [830, 400] width 587 height 347
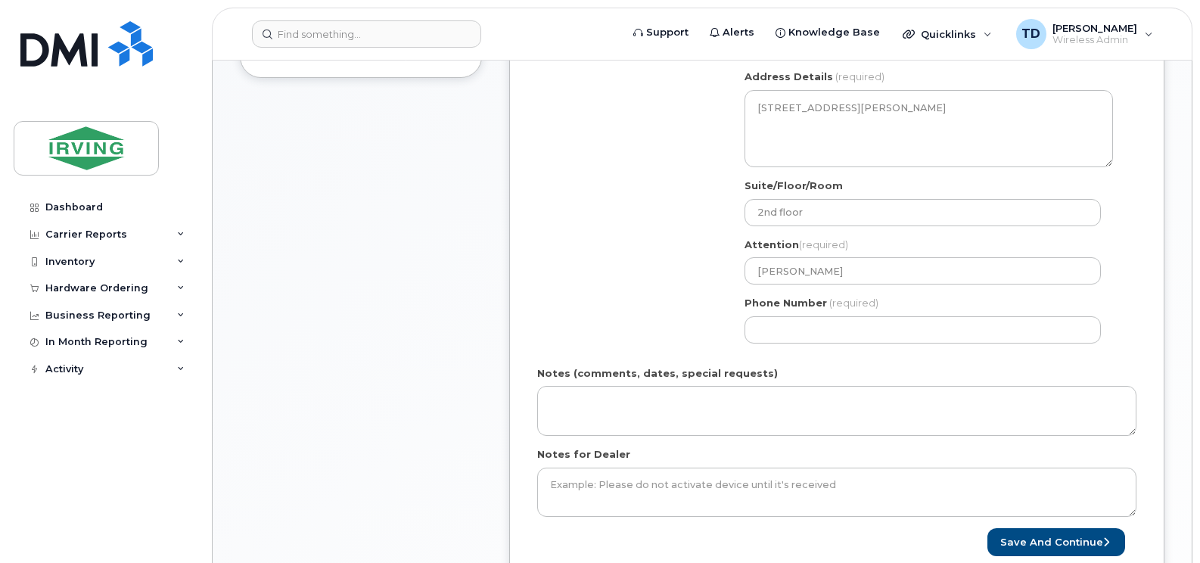
scroll to position [632, 0]
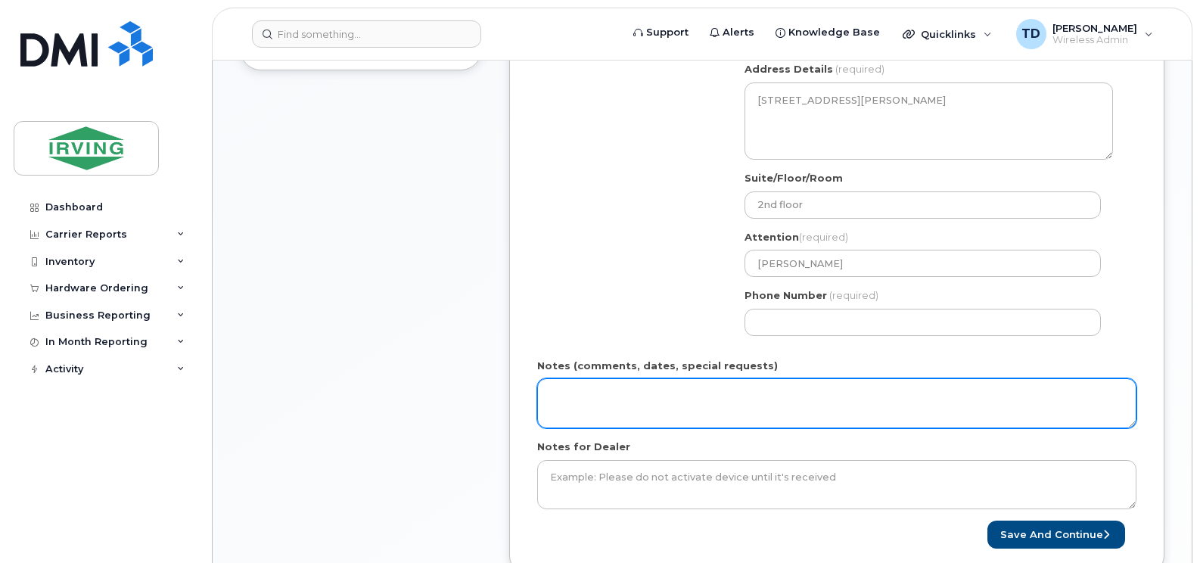
click at [825, 415] on textarea "Notes (comments, dates, special requests)" at bounding box center [836, 403] width 599 height 50
click at [664, 403] on textarea "Order #" at bounding box center [836, 403] width 599 height 50
paste textarea "5093060108"
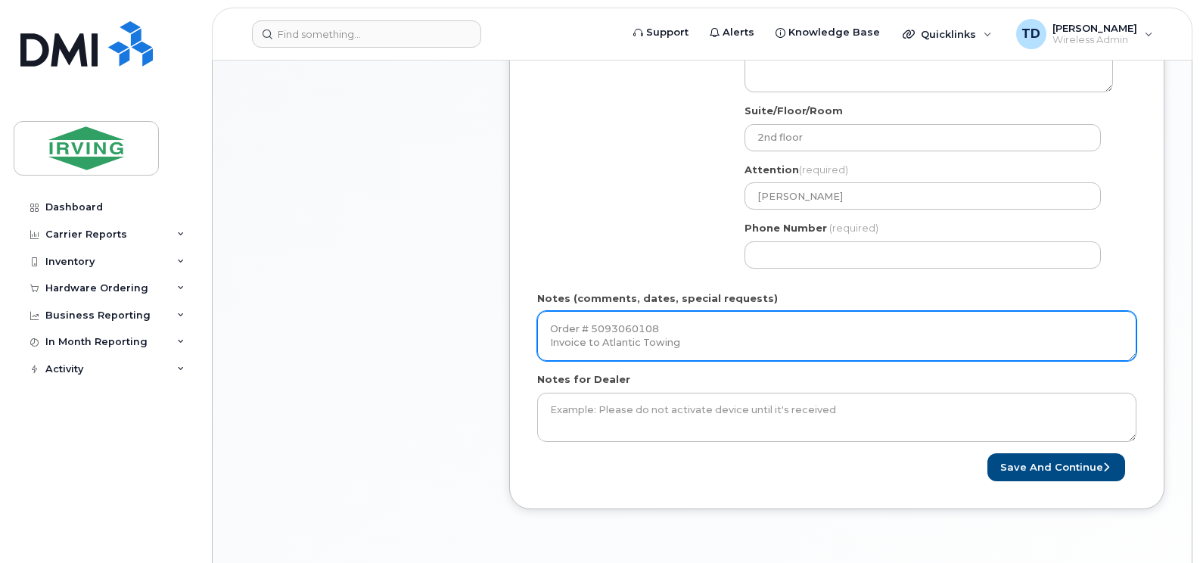
scroll to position [859, 0]
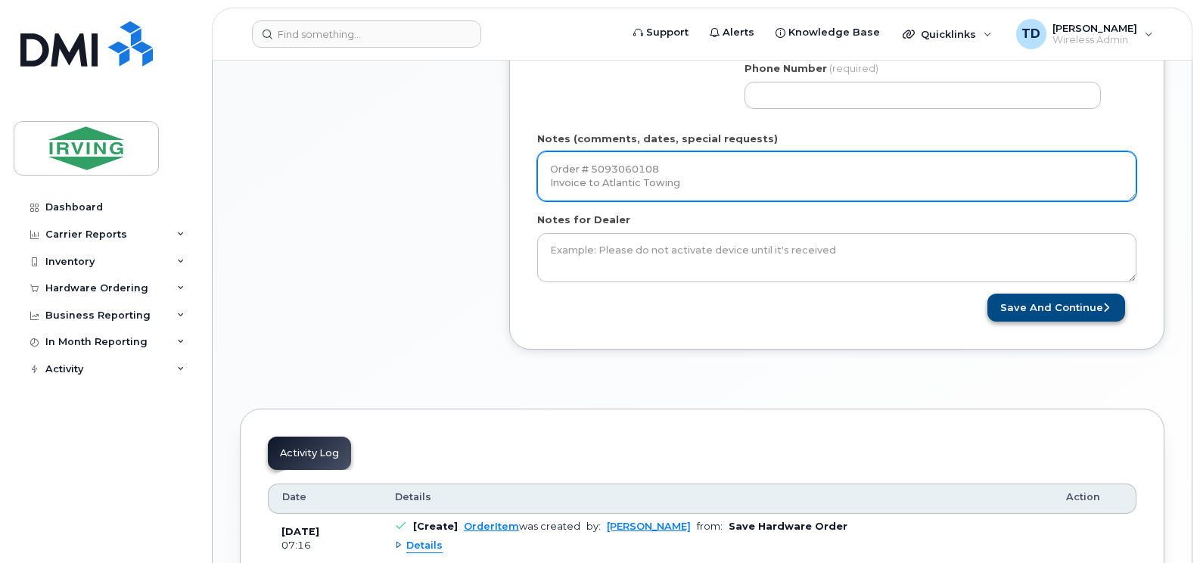
type textarea "Order # 5093060108 Invoice to Atlantic Towing"
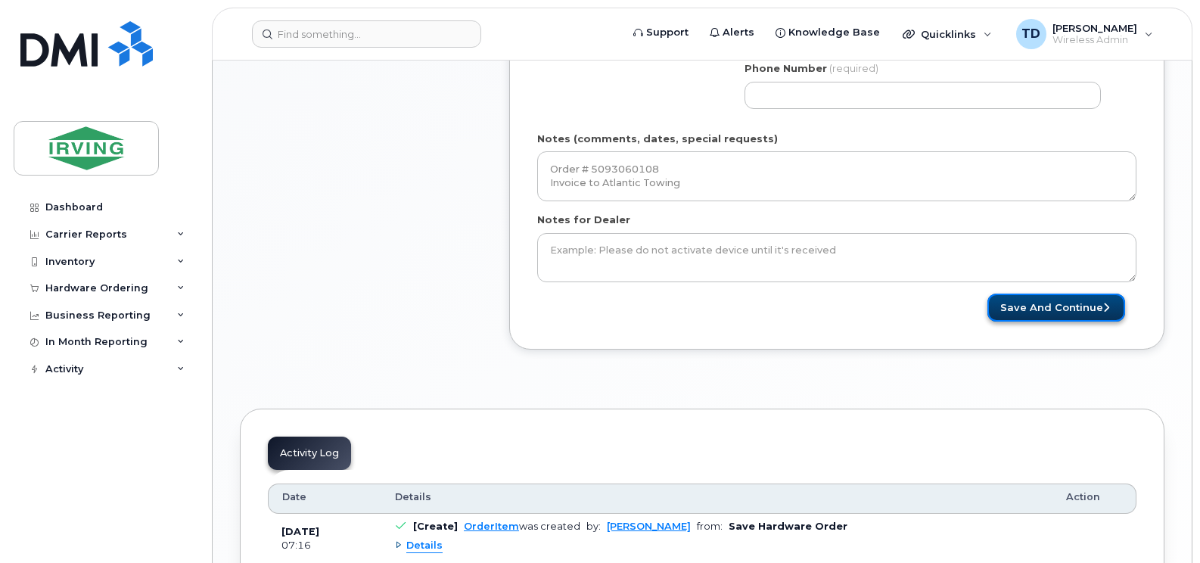
click at [1039, 313] on button "Save and Continue" at bounding box center [1056, 308] width 138 height 28
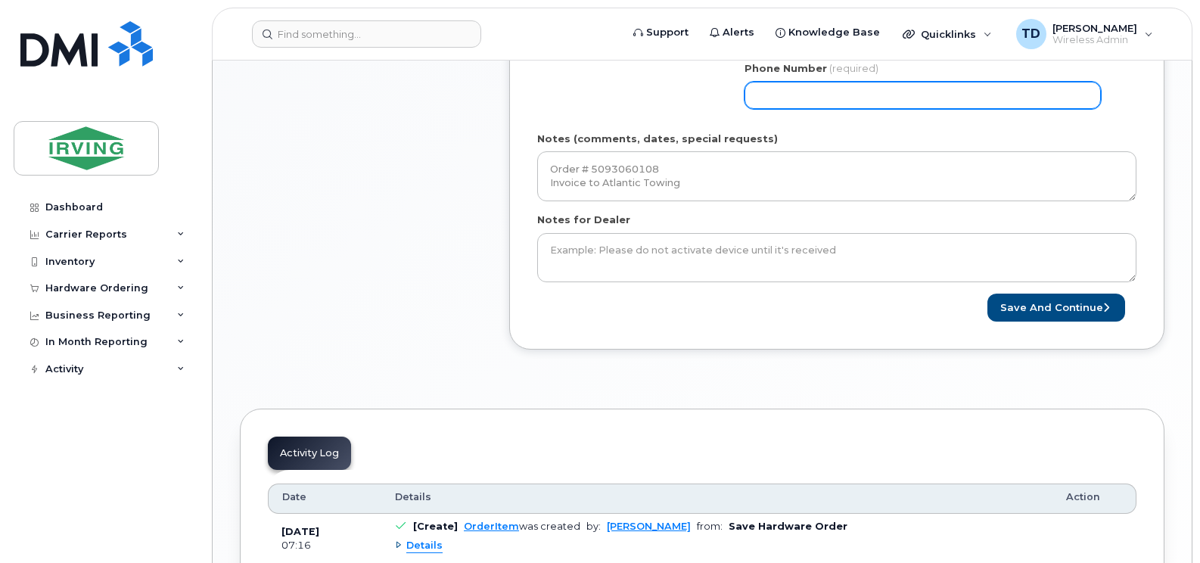
click at [807, 95] on input "Phone Number" at bounding box center [923, 95] width 356 height 27
select select
type input "5066506154"
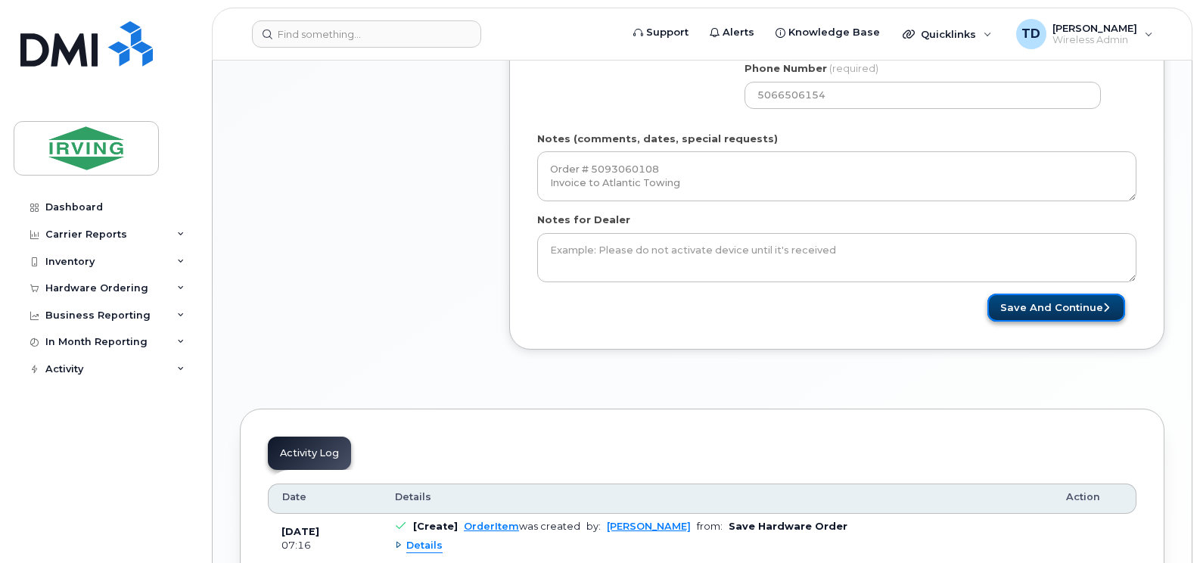
click at [1071, 315] on button "Save and Continue" at bounding box center [1056, 308] width 138 height 28
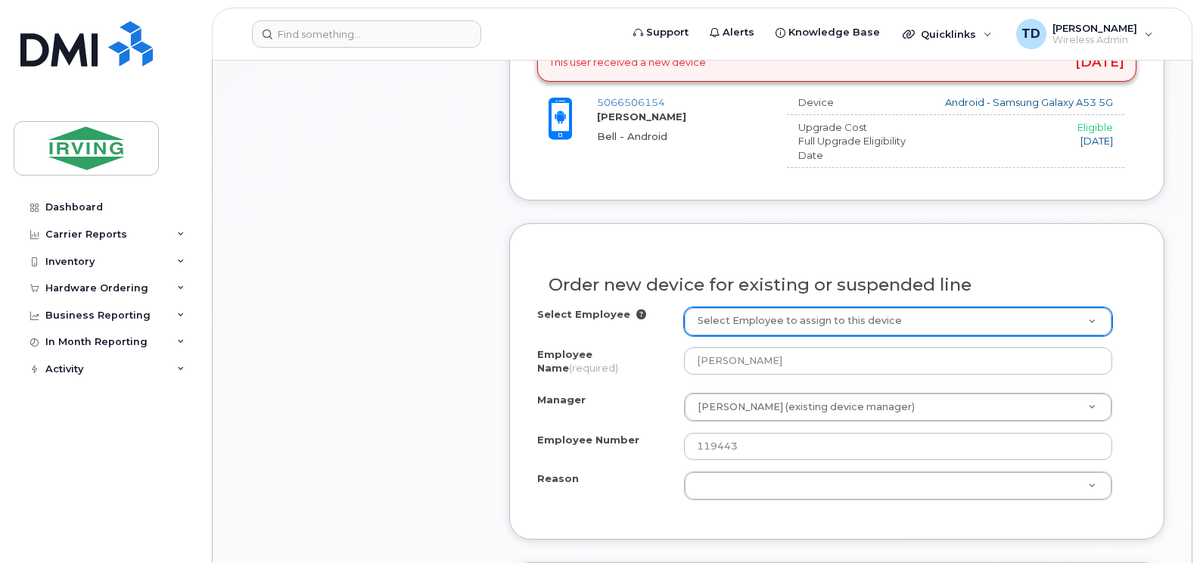
scroll to position [832, 0]
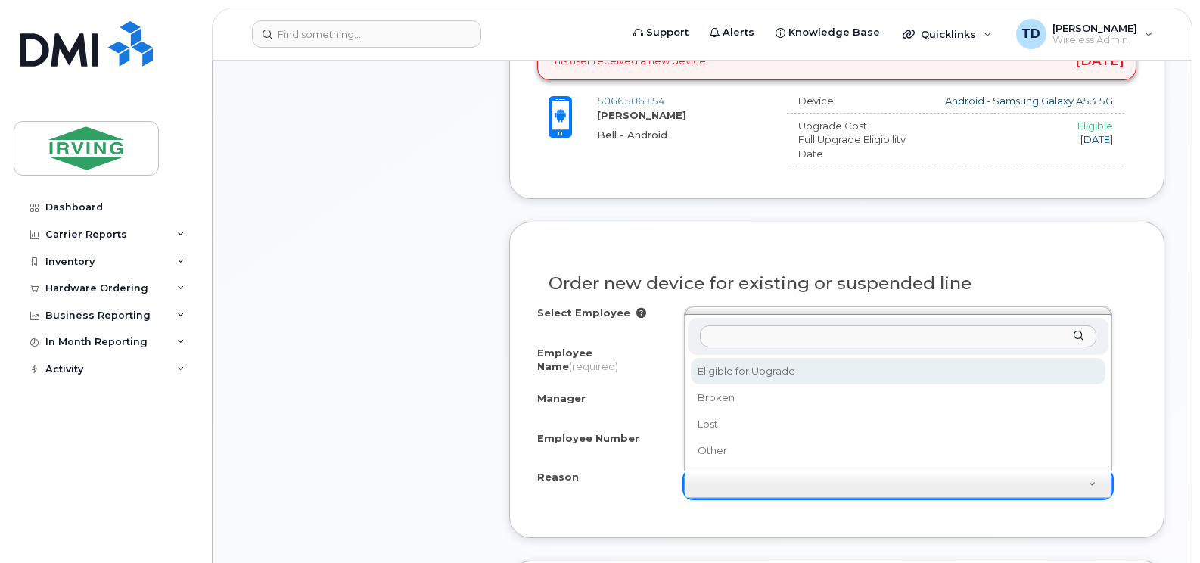
select select "eligible_for_upgrade"
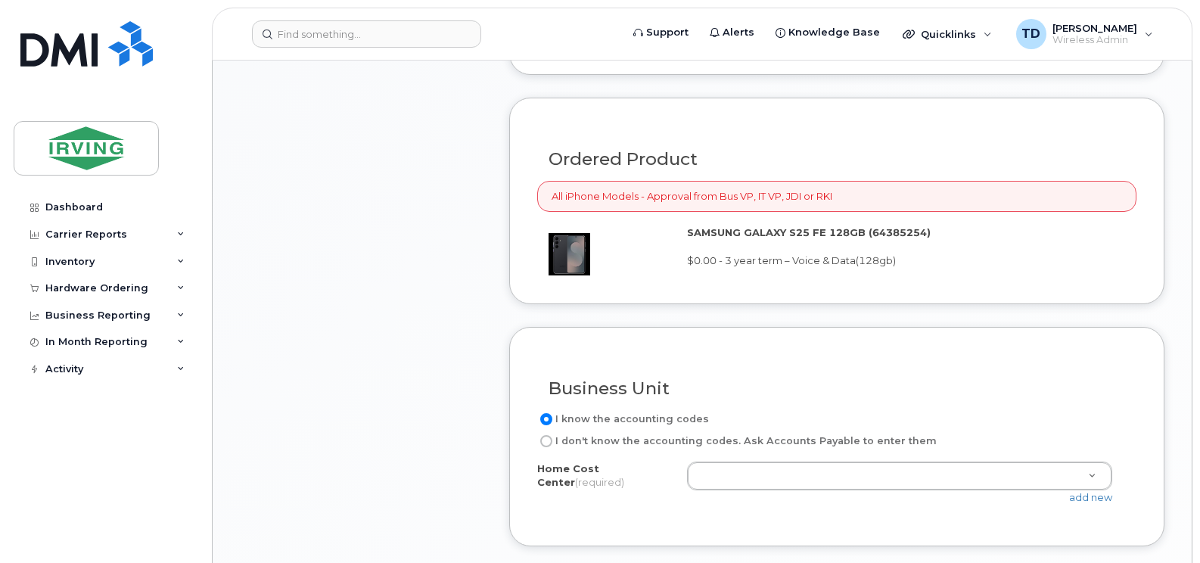
scroll to position [1362, 0]
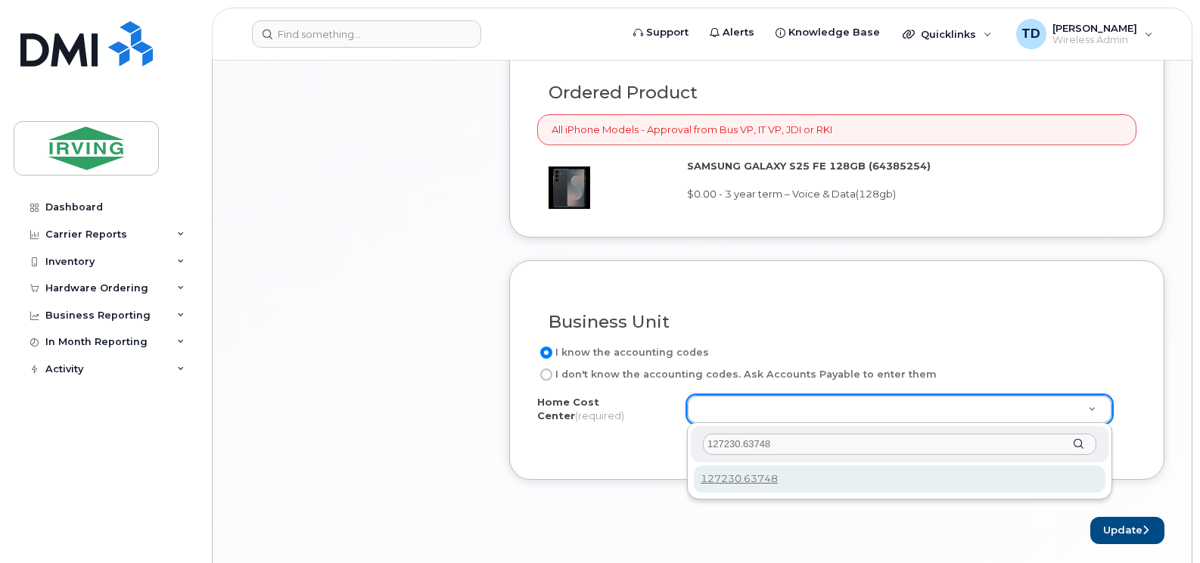
type input "127230.63748"
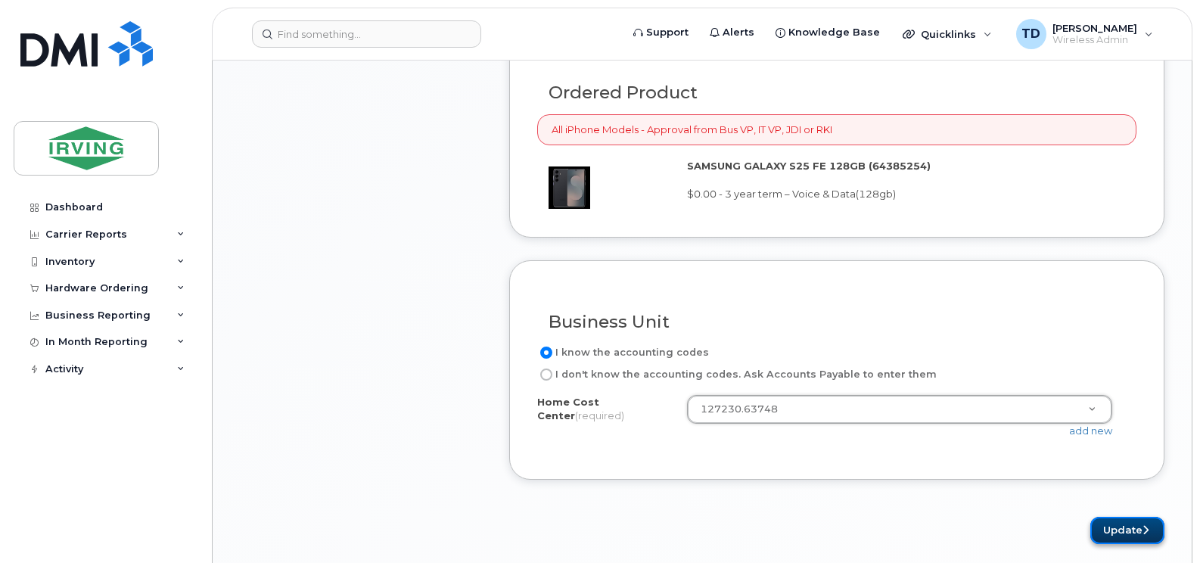
click at [1113, 530] on button "Update" at bounding box center [1127, 531] width 74 height 28
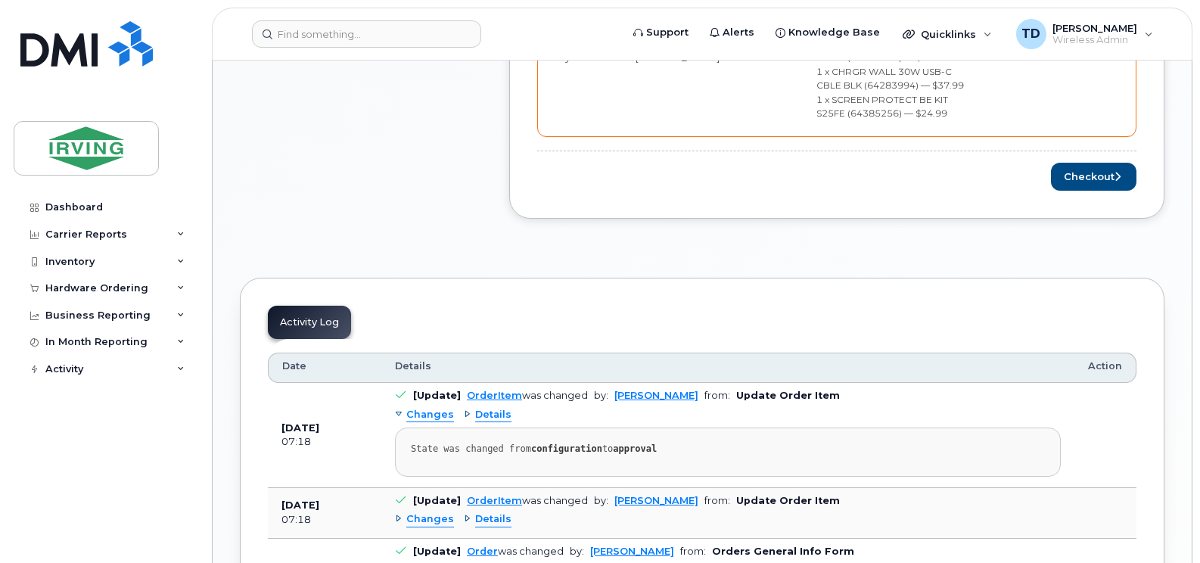
scroll to position [757, 0]
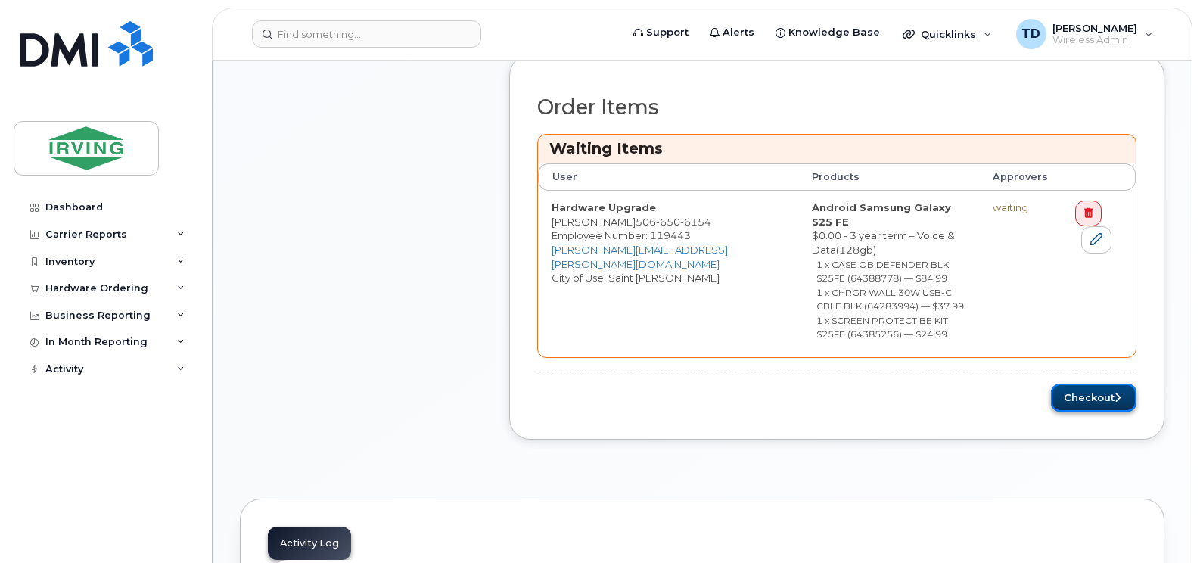
click at [1086, 384] on button "Checkout" at bounding box center [1094, 398] width 86 height 28
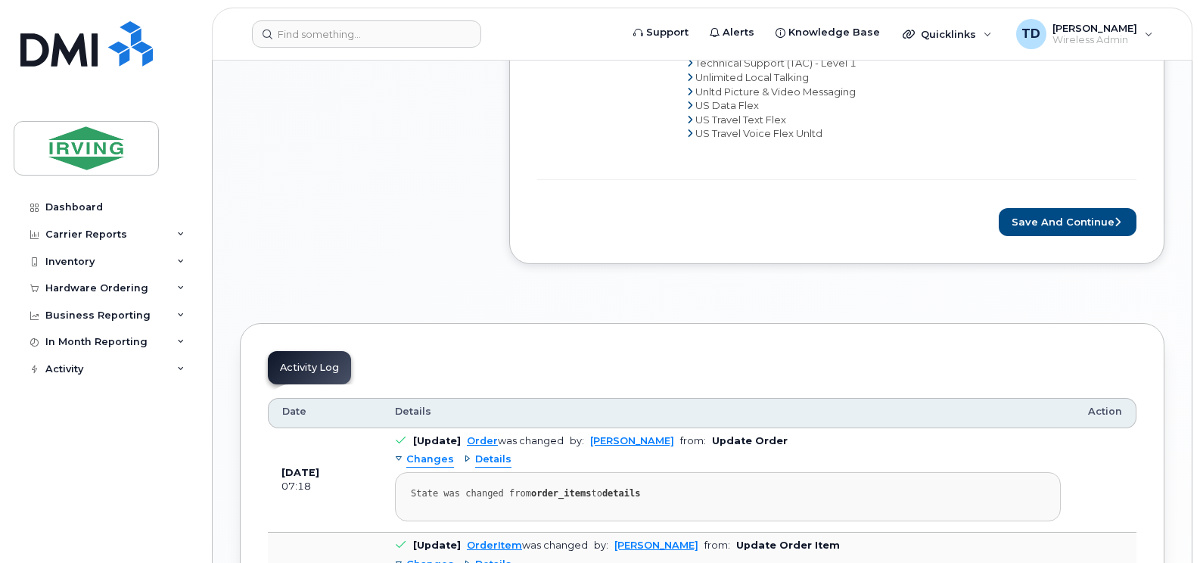
scroll to position [1286, 0]
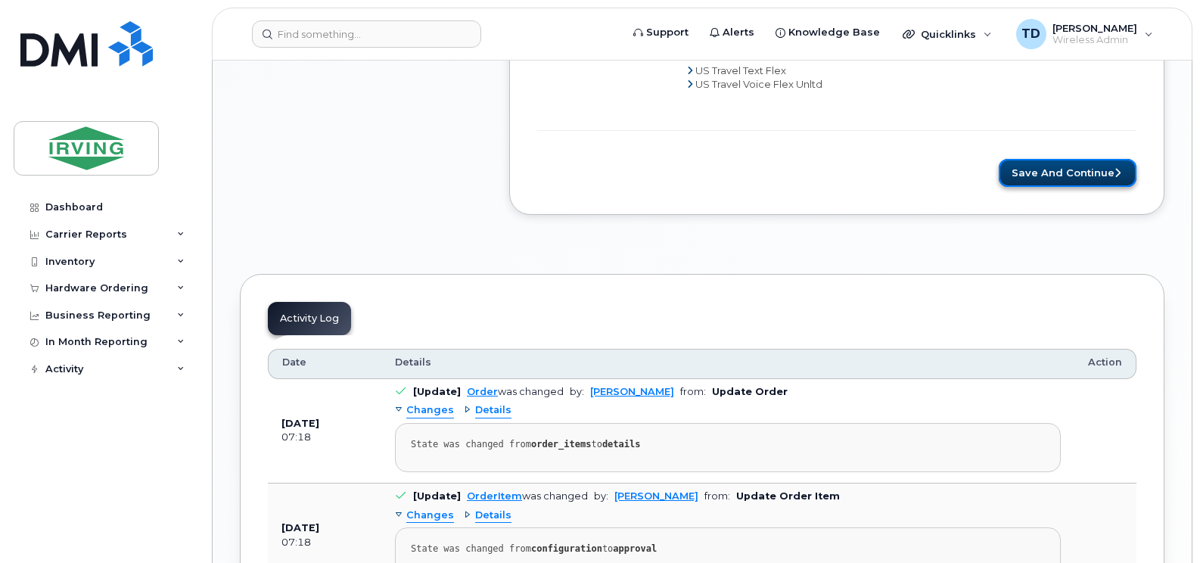
drag, startPoint x: 1086, startPoint y: 179, endPoint x: 1078, endPoint y: 186, distance: 10.2
click at [1084, 179] on button "Save and Continue" at bounding box center [1068, 173] width 138 height 28
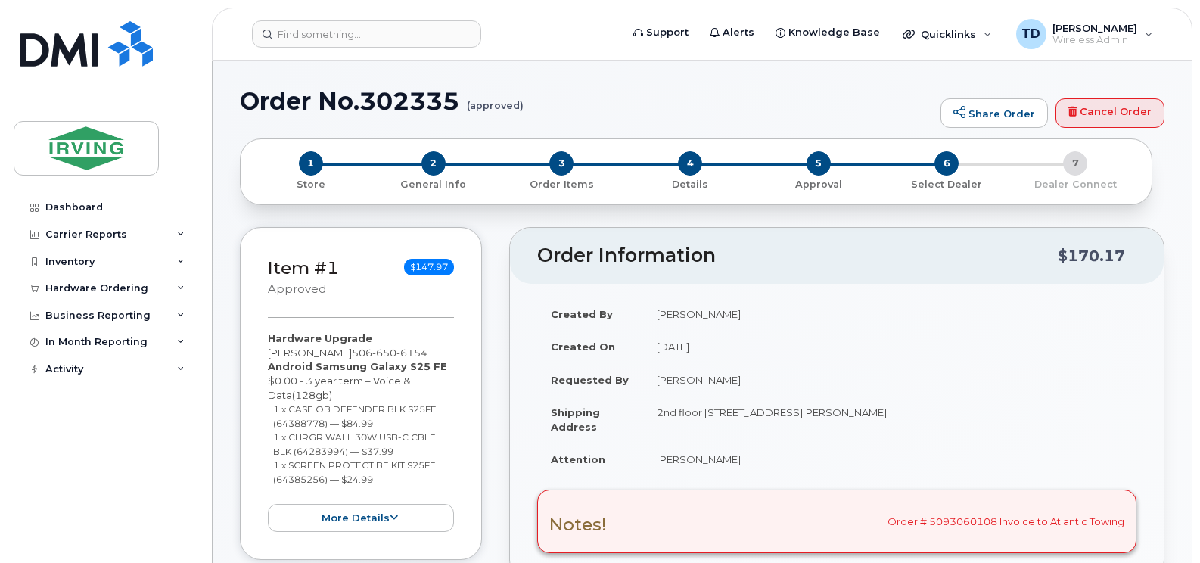
radio input "true"
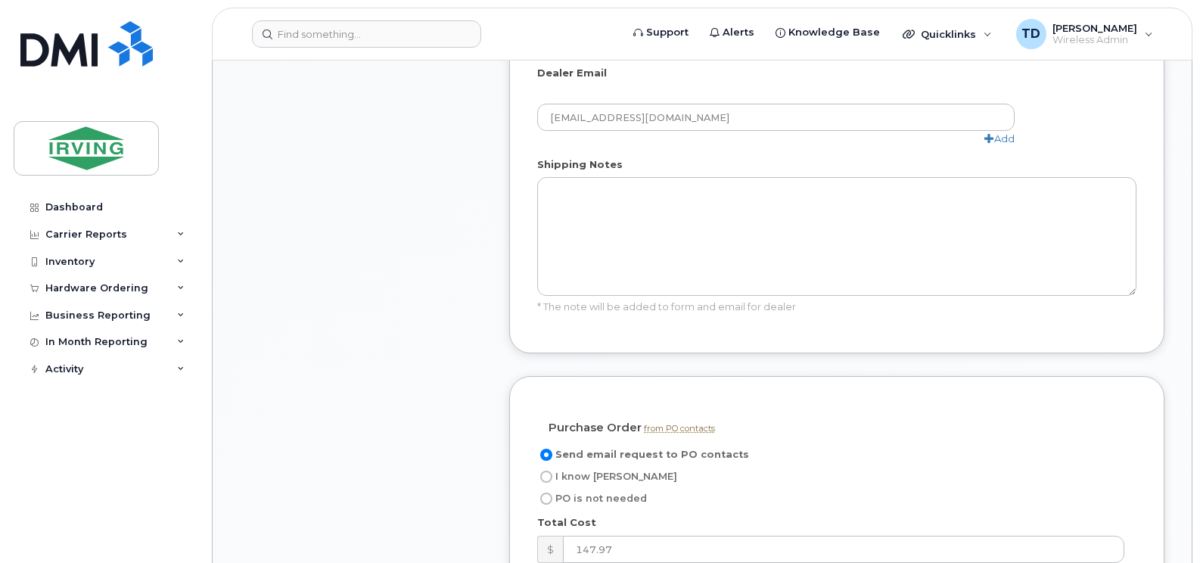
scroll to position [1362, 0]
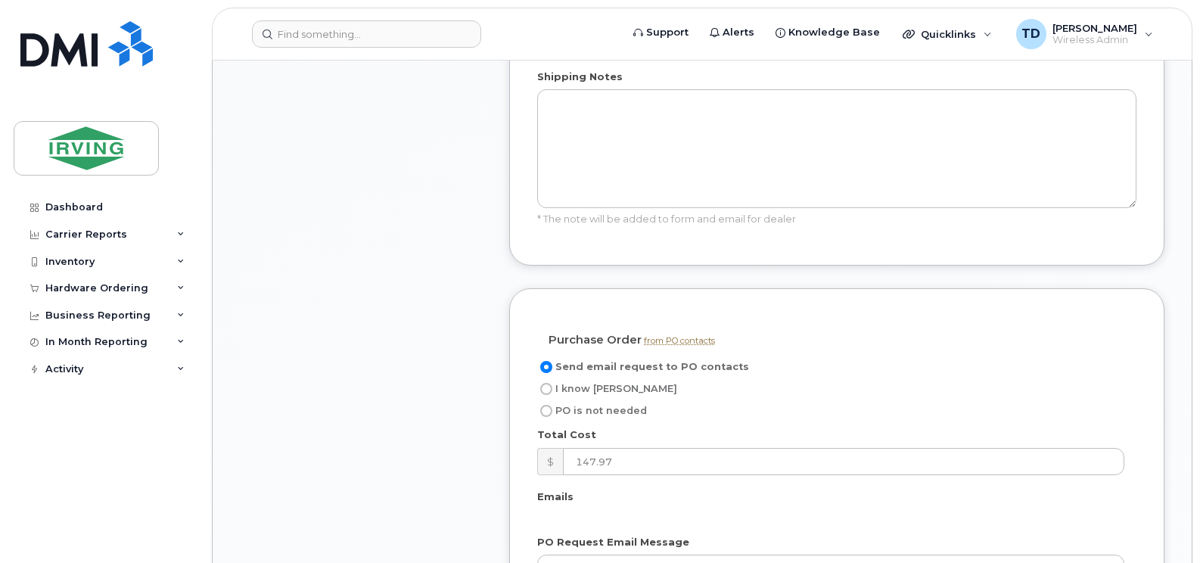
click at [584, 394] on span "I know PO" at bounding box center [616, 388] width 122 height 11
click at [552, 394] on input "I know PO" at bounding box center [546, 389] width 12 height 12
radio input "true"
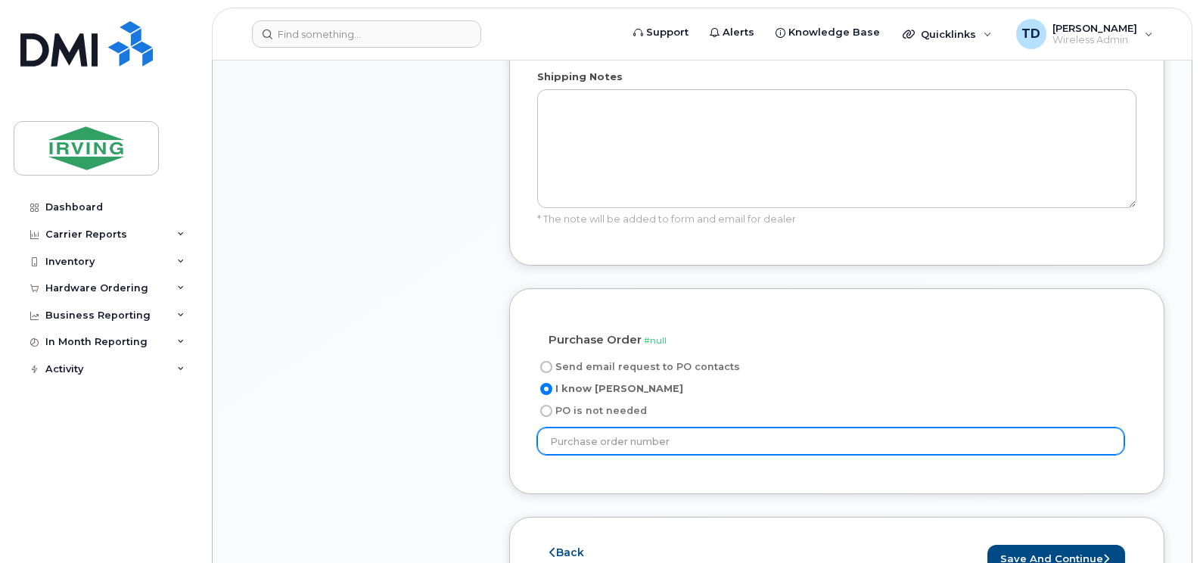
click at [641, 450] on input "text" at bounding box center [830, 441] width 587 height 27
paste input "3135039"
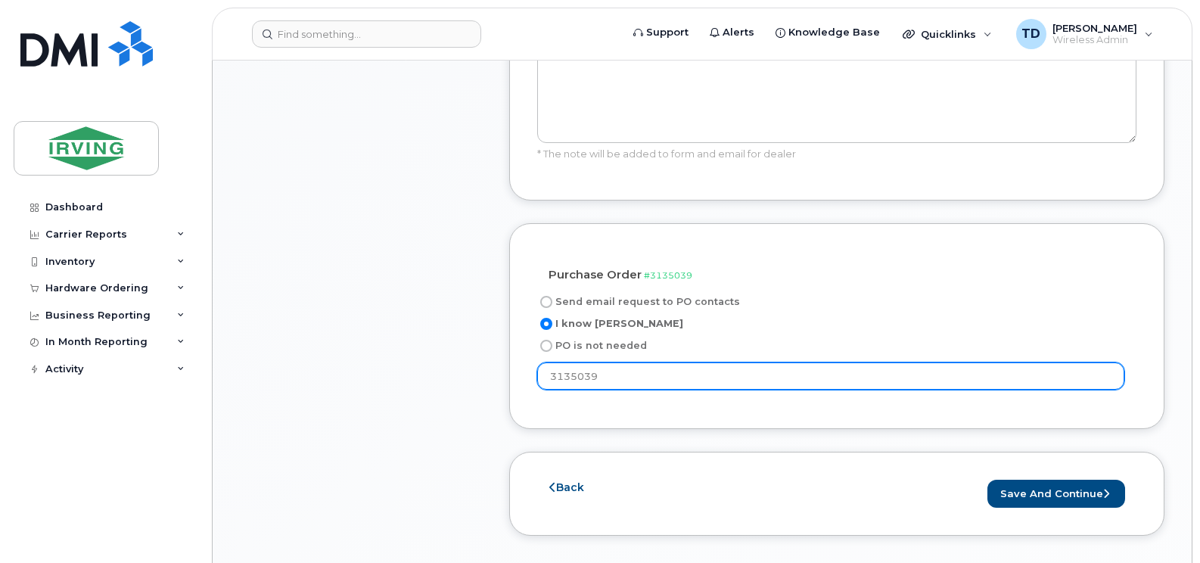
scroll to position [1589, 0]
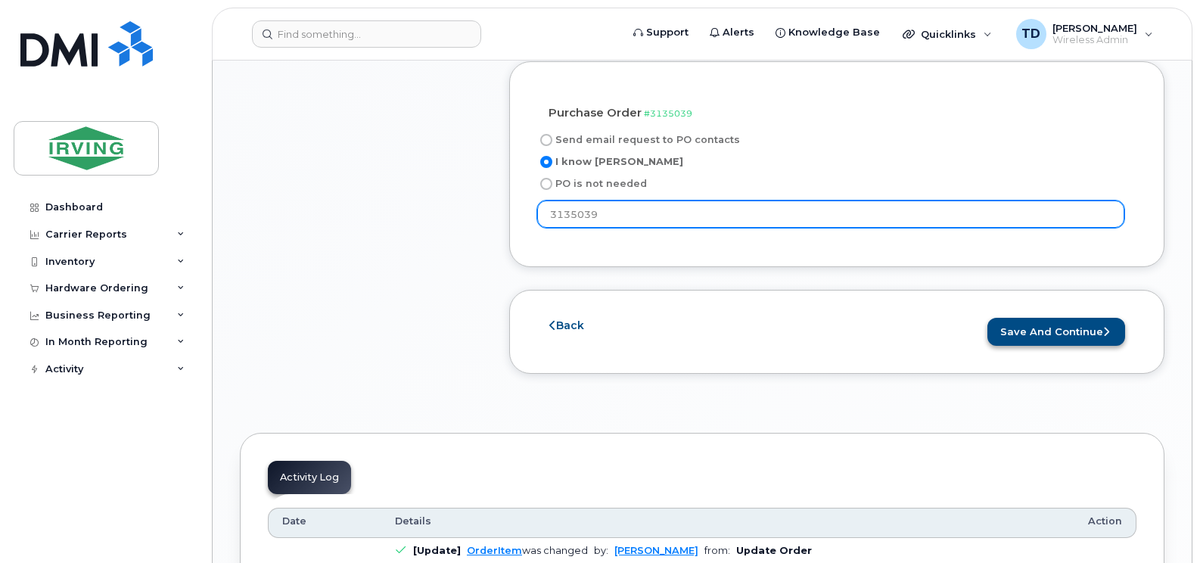
type input "3135039"
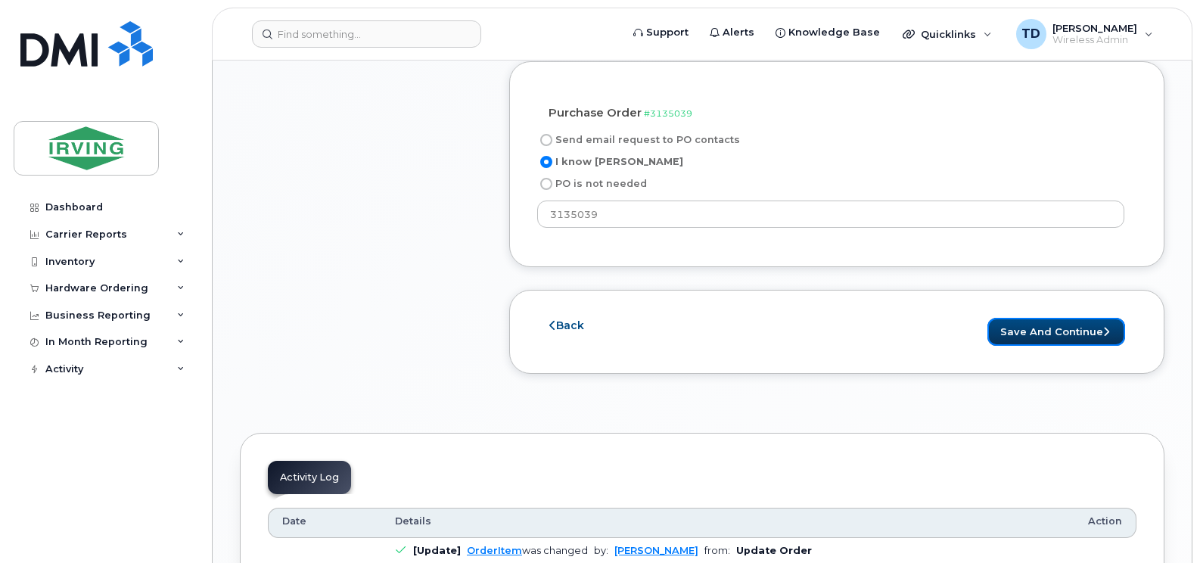
drag, startPoint x: 1036, startPoint y: 325, endPoint x: 1018, endPoint y: 412, distance: 88.9
click at [1036, 327] on button "Save and Continue" at bounding box center [1056, 332] width 138 height 28
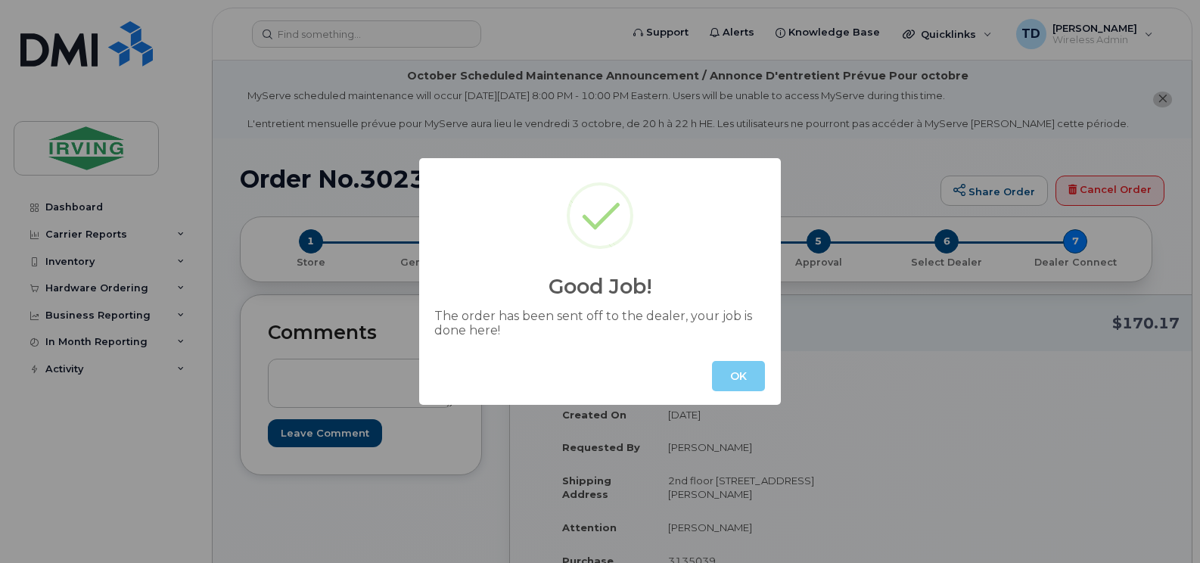
click at [729, 372] on button "OK" at bounding box center [738, 376] width 53 height 30
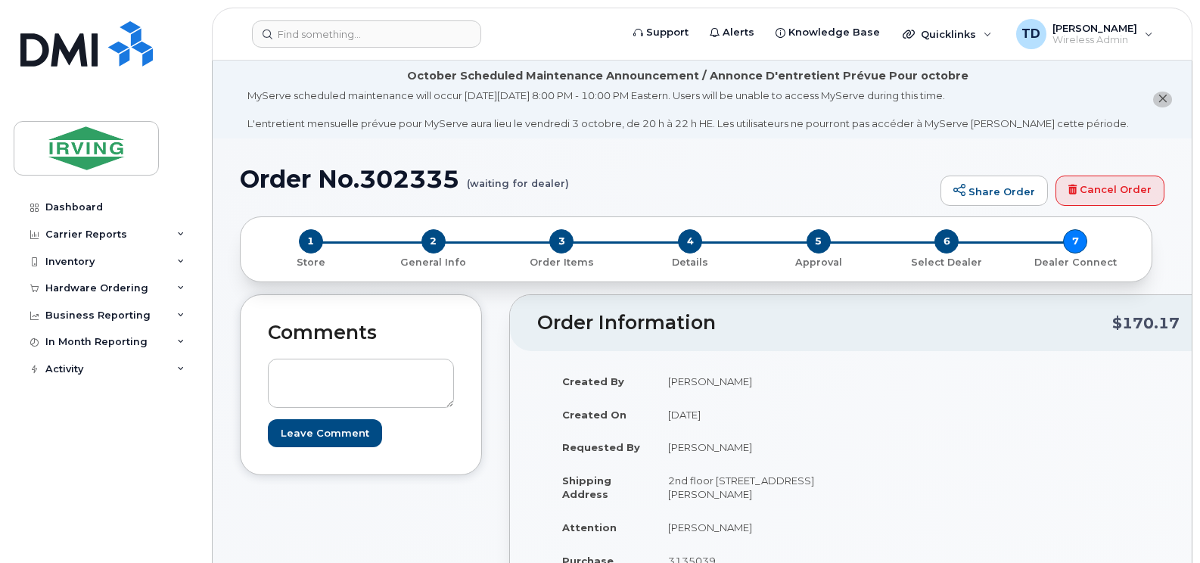
click at [434, 185] on h1 "Order No.302335 (waiting for dealer)" at bounding box center [586, 179] width 693 height 26
copy h1 "302335"
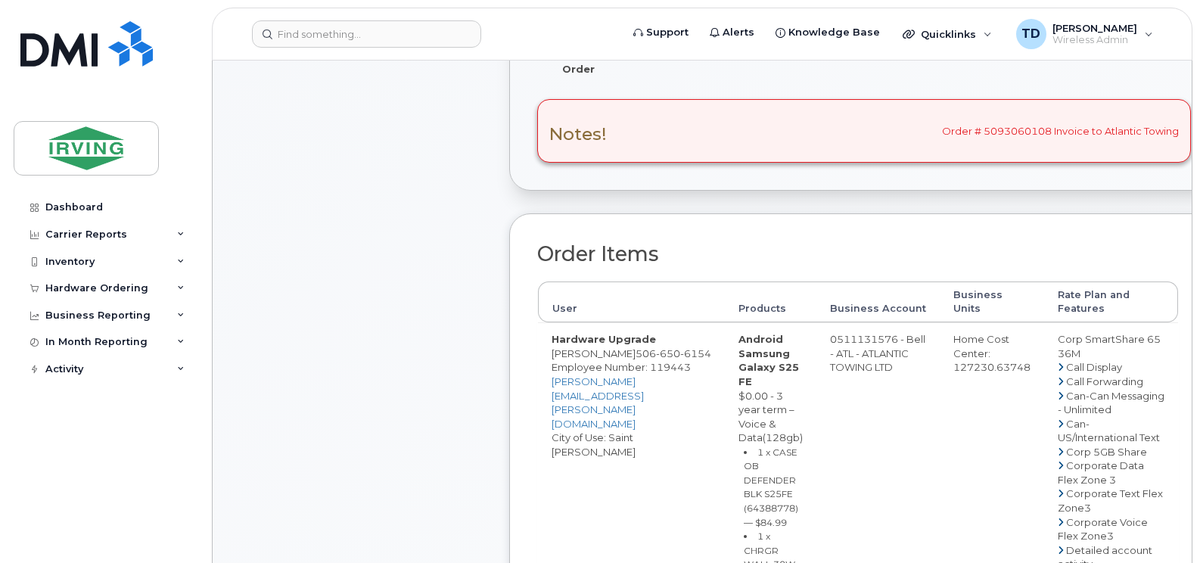
scroll to position [605, 0]
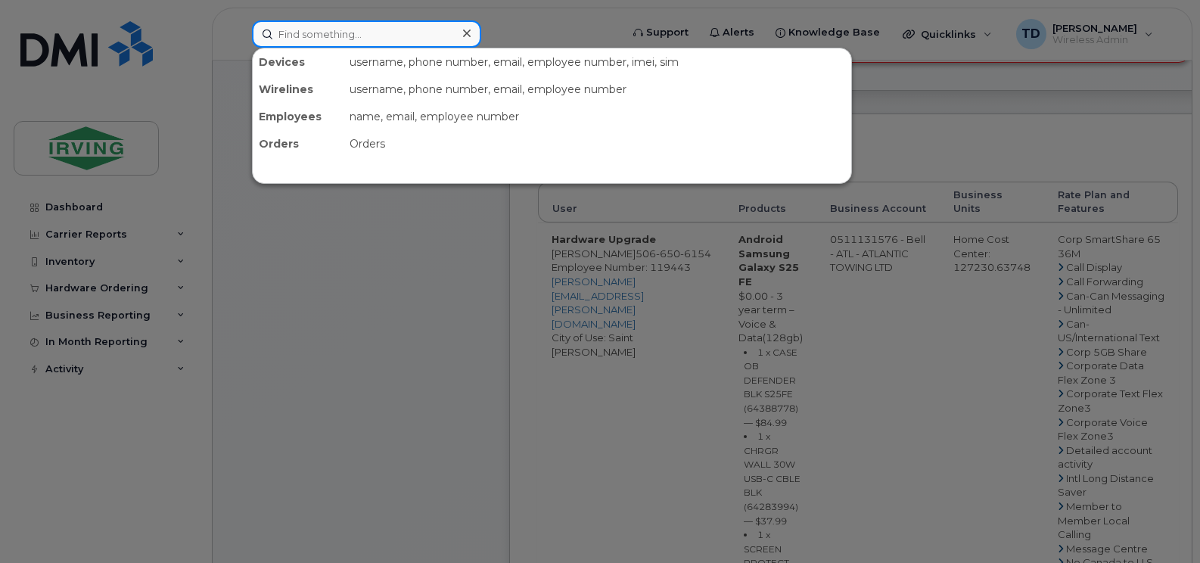
click at [329, 38] on input at bounding box center [366, 33] width 229 height 27
click at [312, 36] on input at bounding box center [366, 33] width 229 height 27
paste input "[PHONE_NUMBER]"
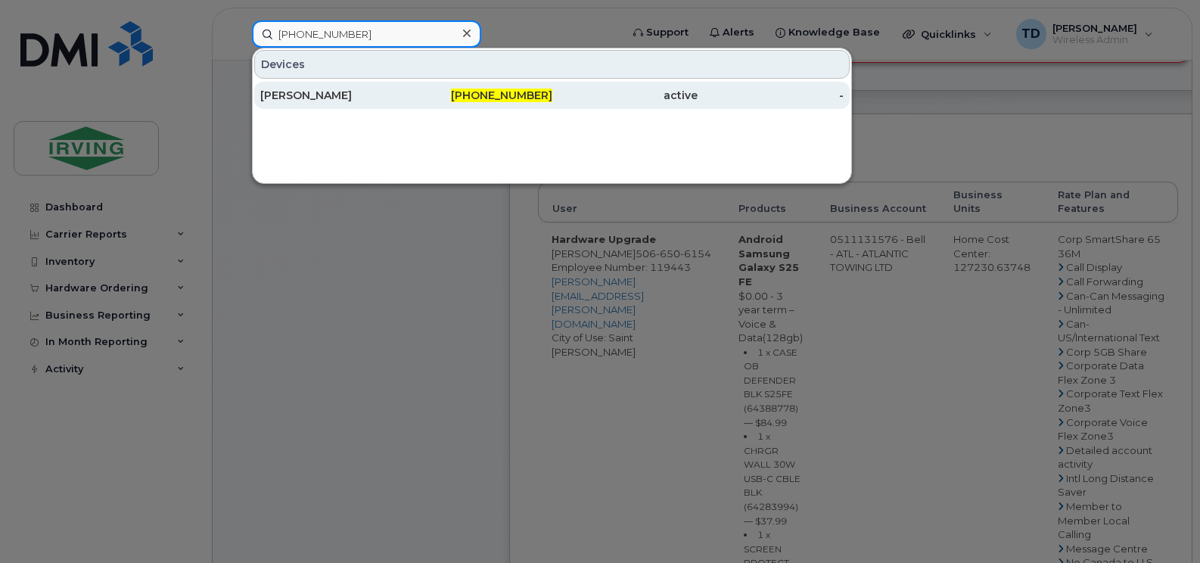
type input "[PHONE_NUMBER]"
click at [493, 99] on span "506-343-5352" at bounding box center [501, 96] width 101 height 14
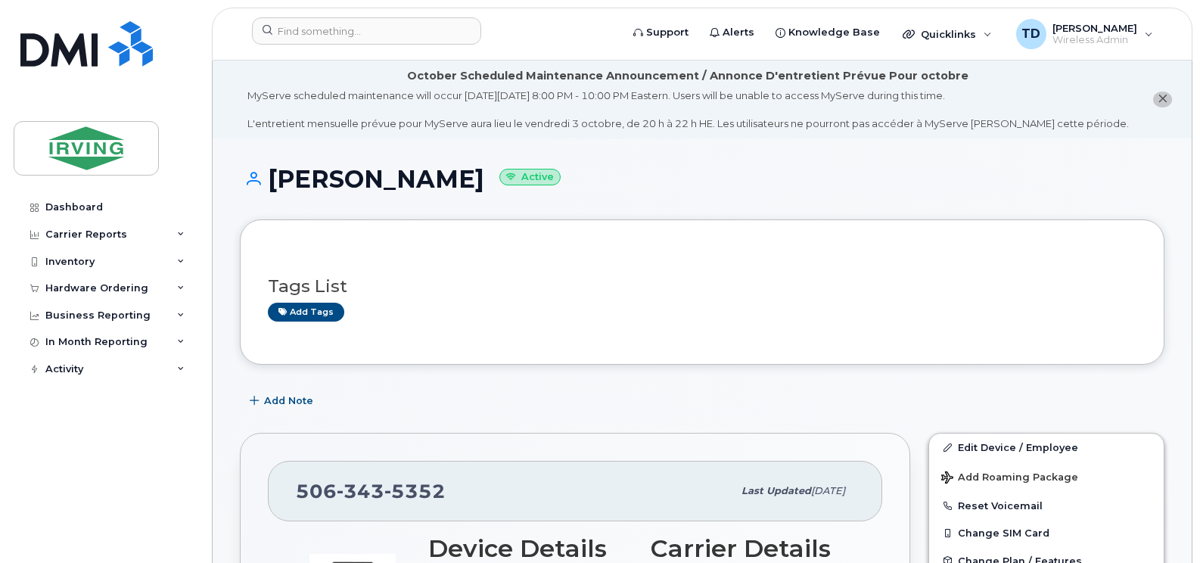
click at [1163, 98] on icon "close notification" at bounding box center [1163, 99] width 10 height 10
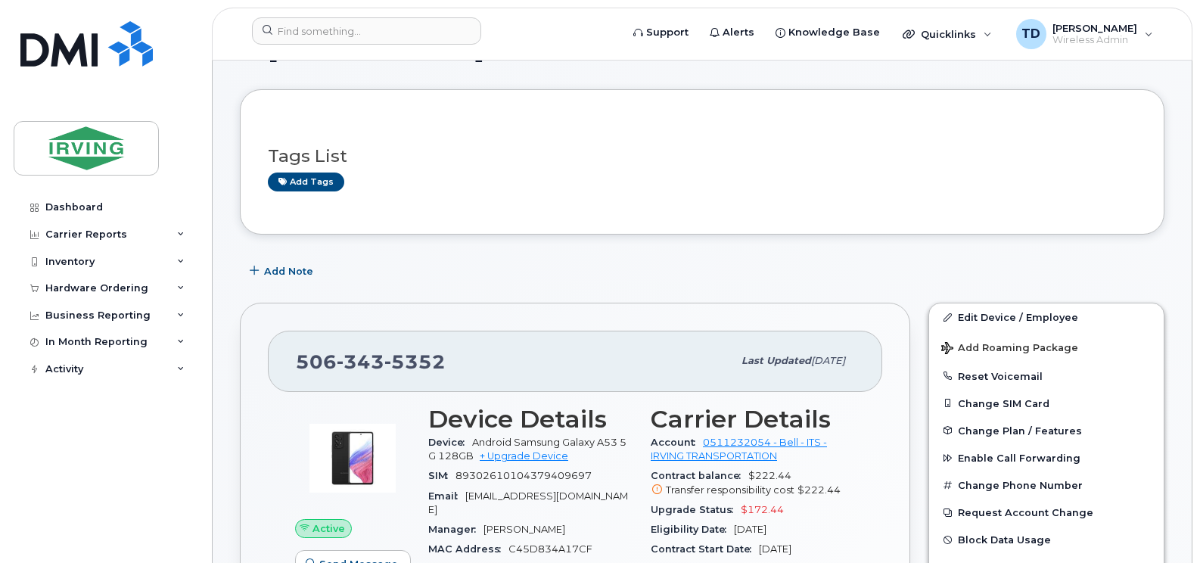
scroll to position [151, 0]
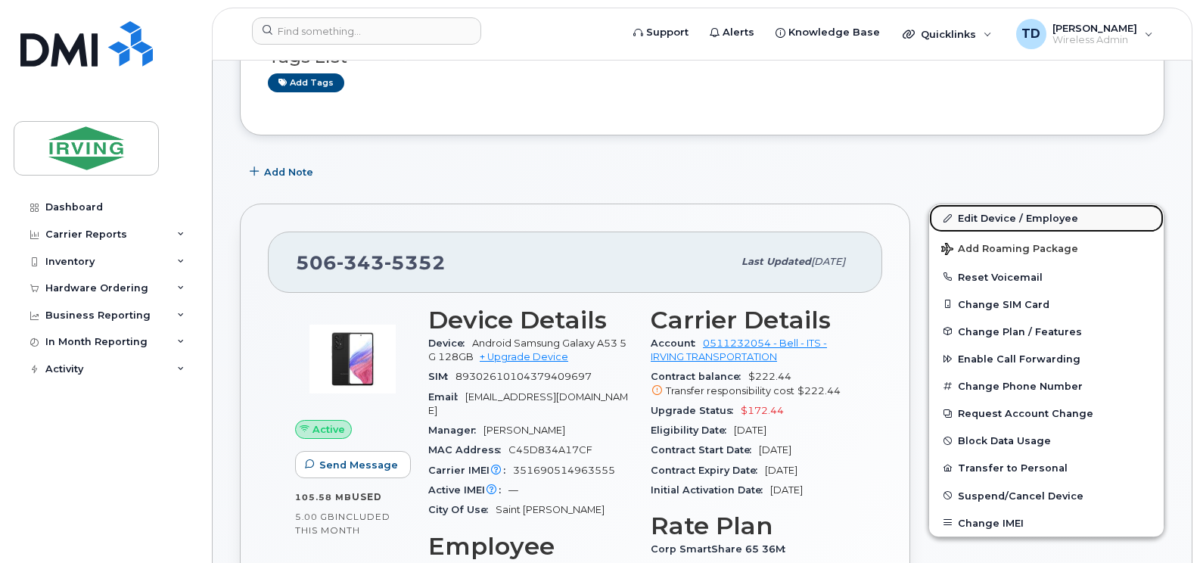
click at [985, 213] on link "Edit Device / Employee" at bounding box center [1046, 217] width 235 height 27
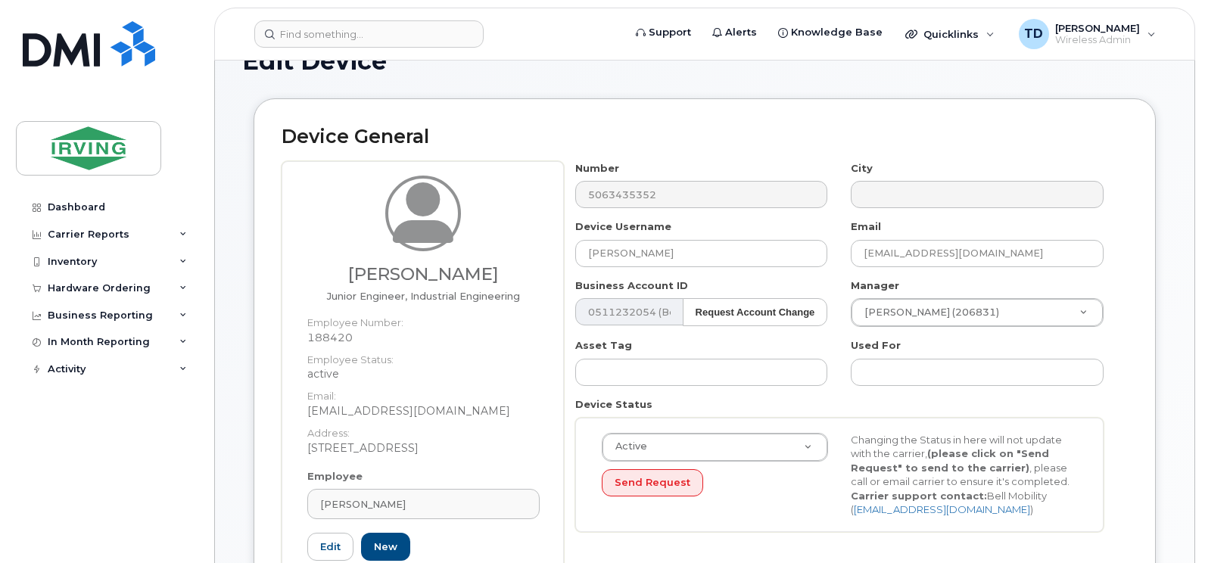
scroll to position [76, 0]
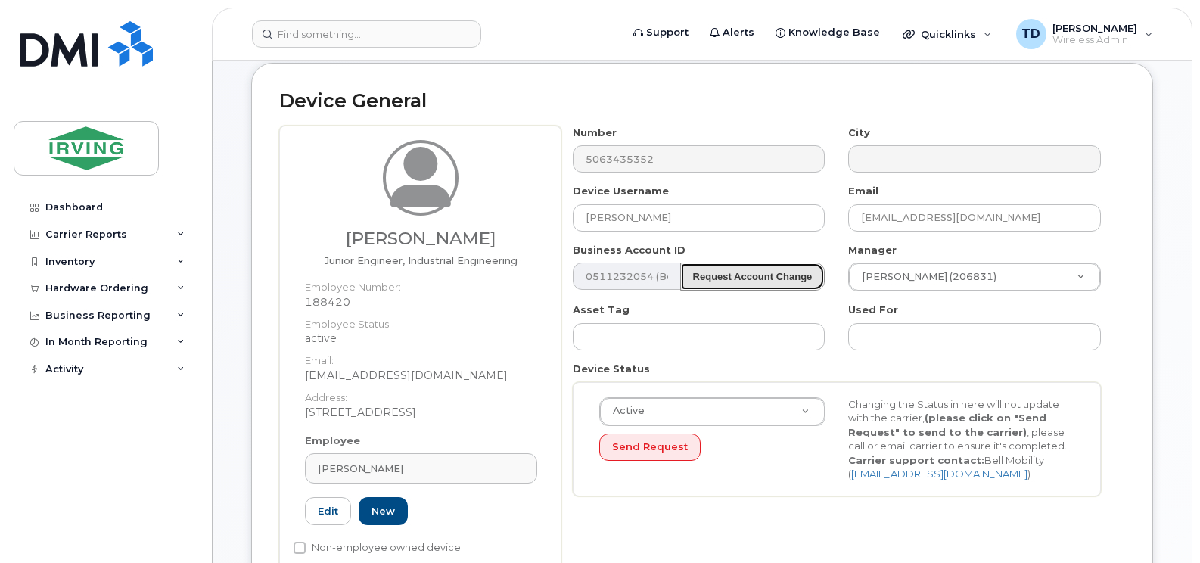
click at [723, 278] on strong "Request Account Change" at bounding box center [753, 276] width 120 height 11
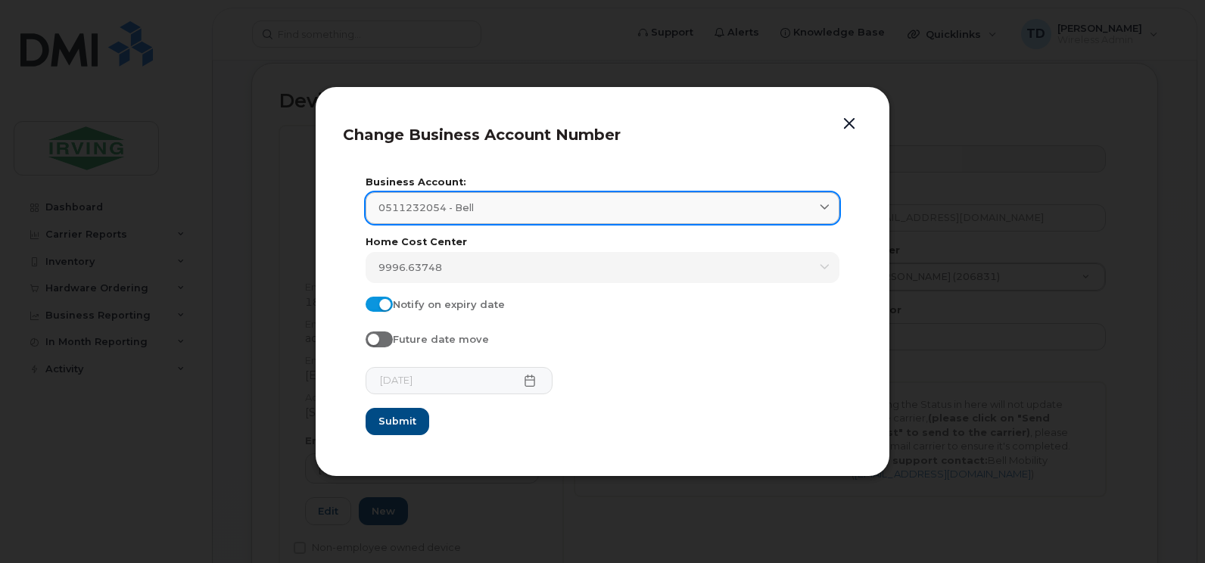
click at [588, 207] on div "0511232054 - Bell" at bounding box center [602, 208] width 448 height 14
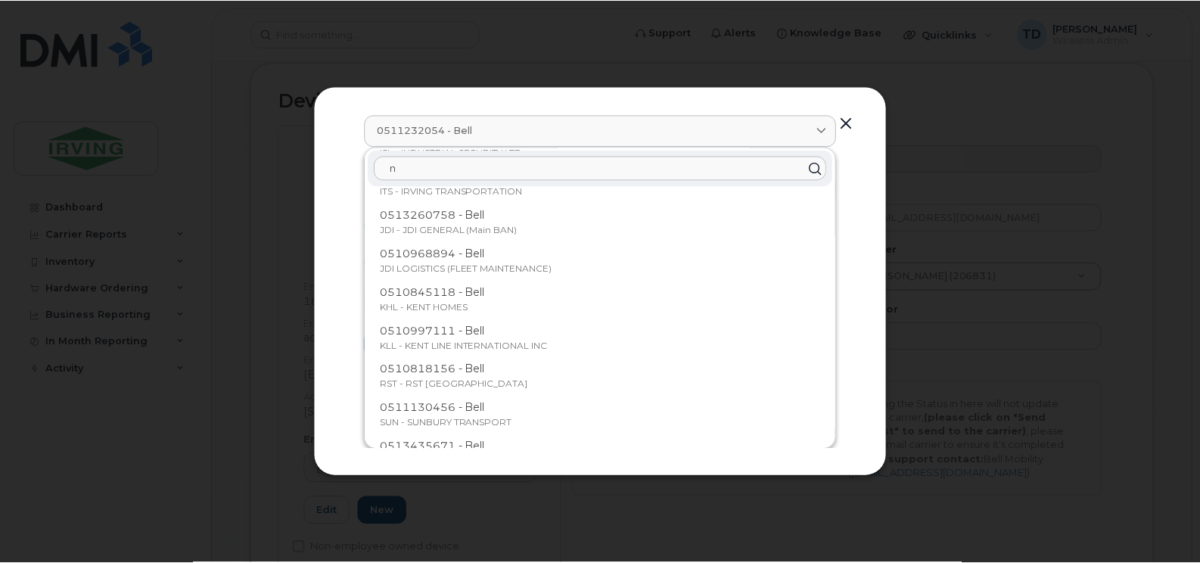
scroll to position [303, 0]
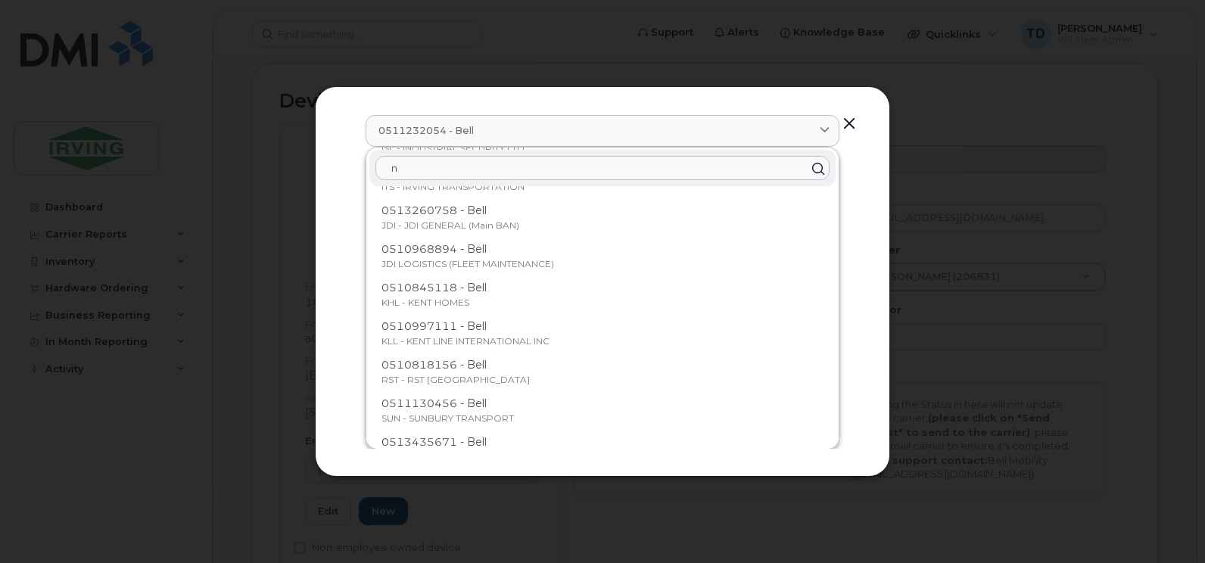
type input "n"
click at [856, 121] on button "button" at bounding box center [849, 123] width 23 height 21
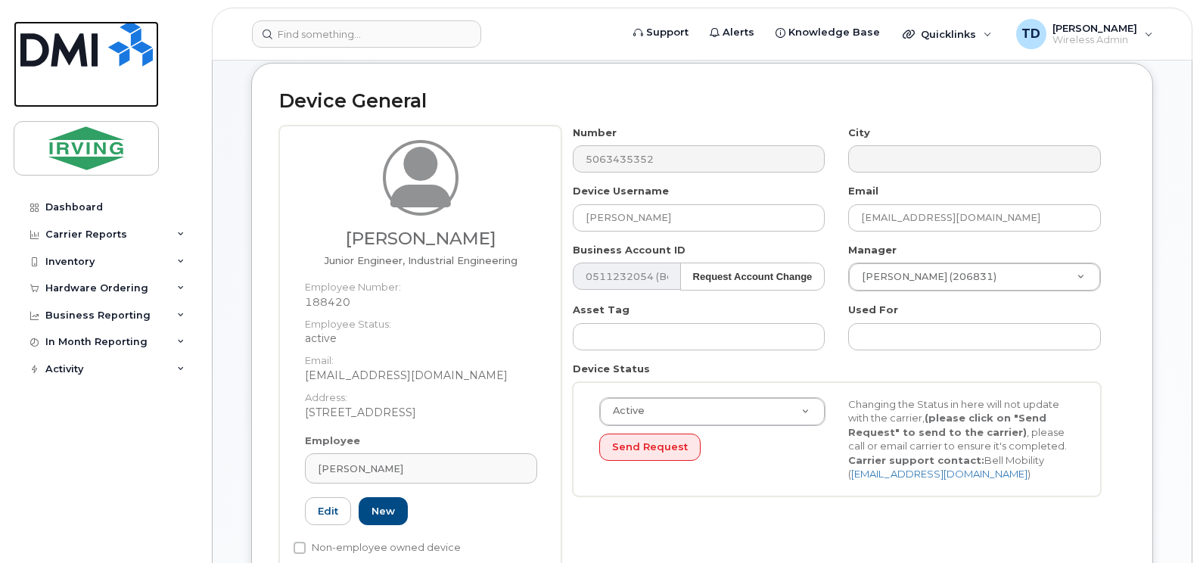
click at [73, 45] on img at bounding box center [86, 43] width 132 height 45
